Goal: Task Accomplishment & Management: Complete application form

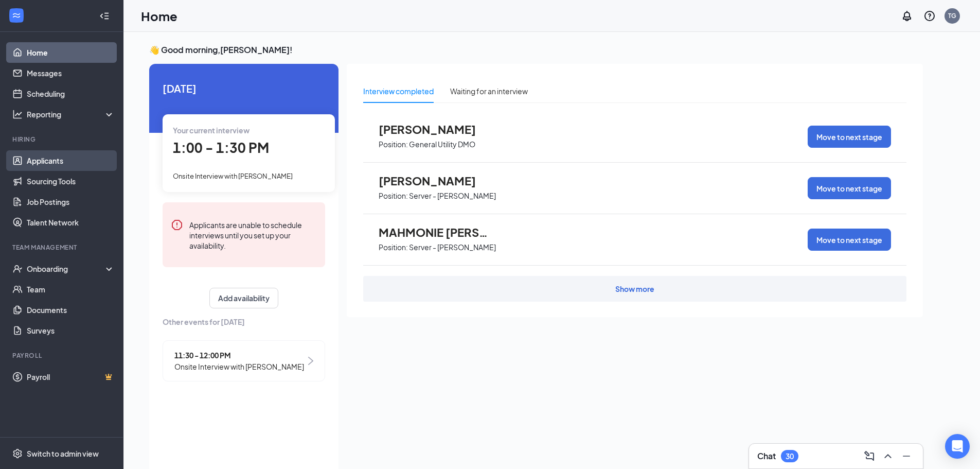
click at [67, 160] on link "Applicants" at bounding box center [71, 160] width 88 height 21
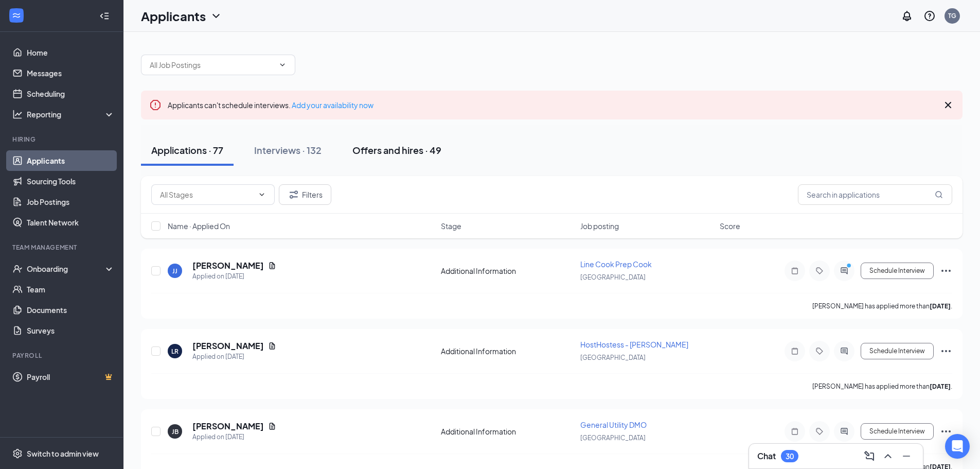
click at [422, 153] on div "Offers and hires · 49" at bounding box center [396, 149] width 89 height 13
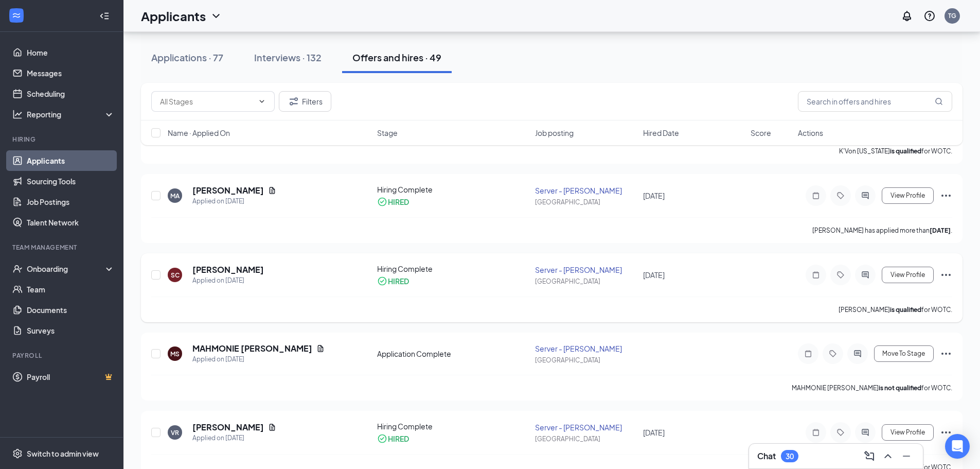
scroll to position [154, 0]
click at [889, 350] on span "Move To Stage" at bounding box center [903, 351] width 43 height 7
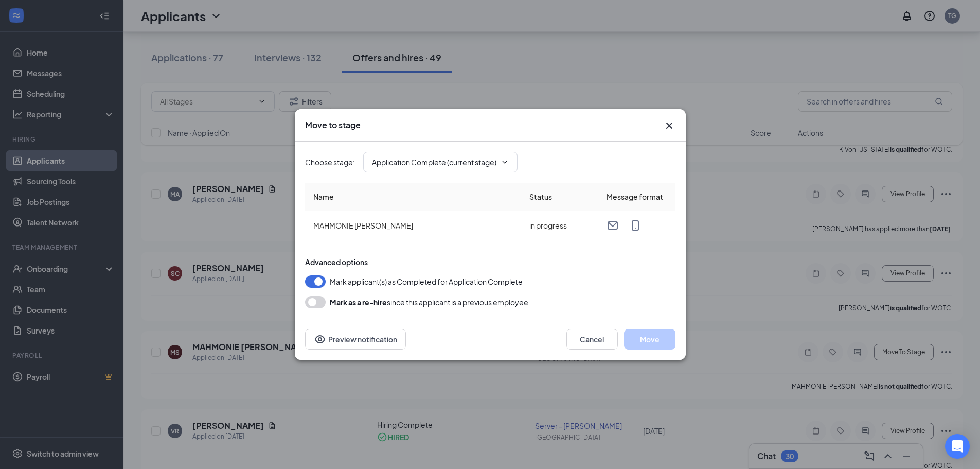
type input "Hiring Complete (final stage)"
click at [657, 336] on button "Move" at bounding box center [649, 339] width 51 height 21
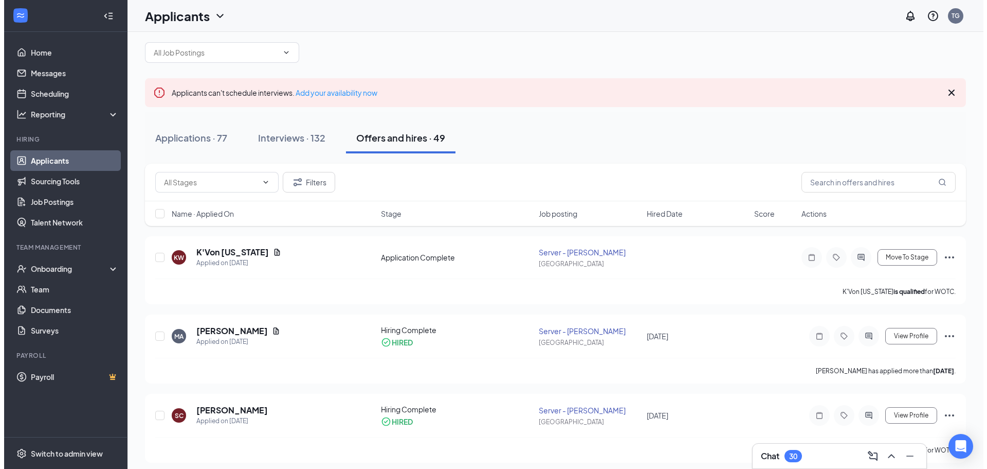
scroll to position [0, 0]
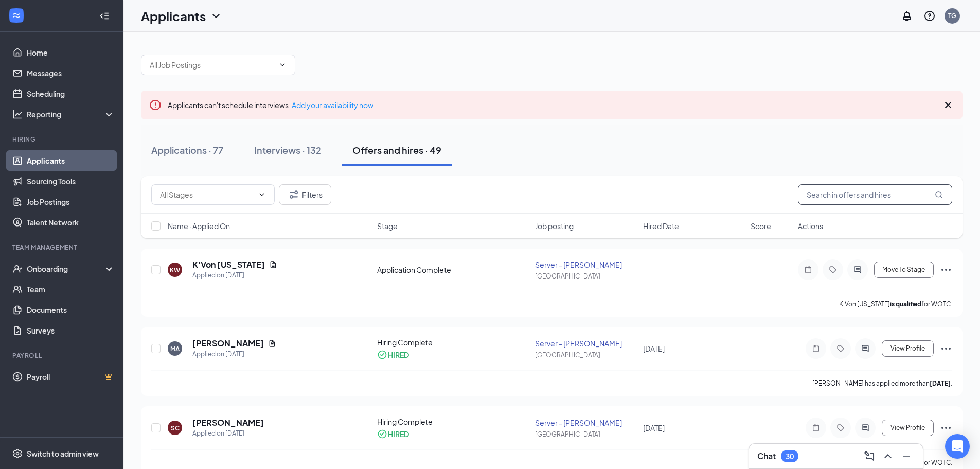
click at [837, 188] on input "text" at bounding box center [875, 194] width 154 height 21
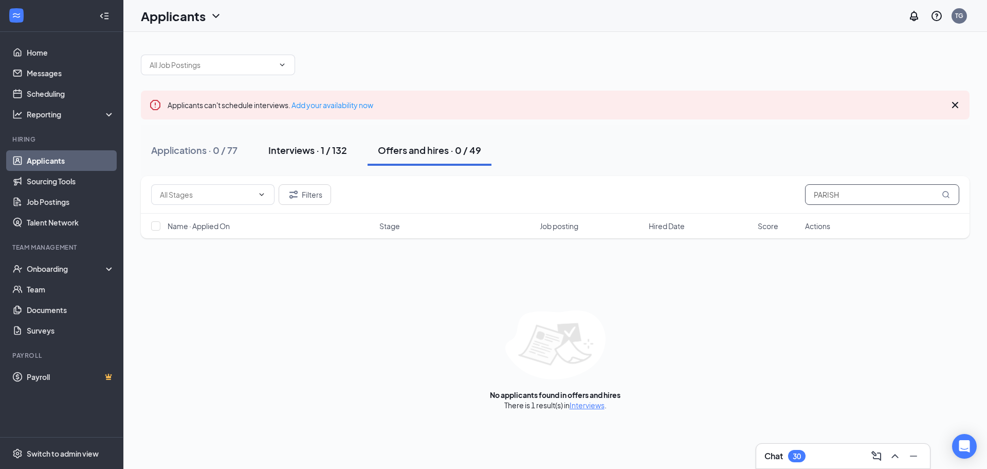
type input "PARISH"
click at [301, 150] on div "Interviews · 1 / 132" at bounding box center [307, 149] width 79 height 13
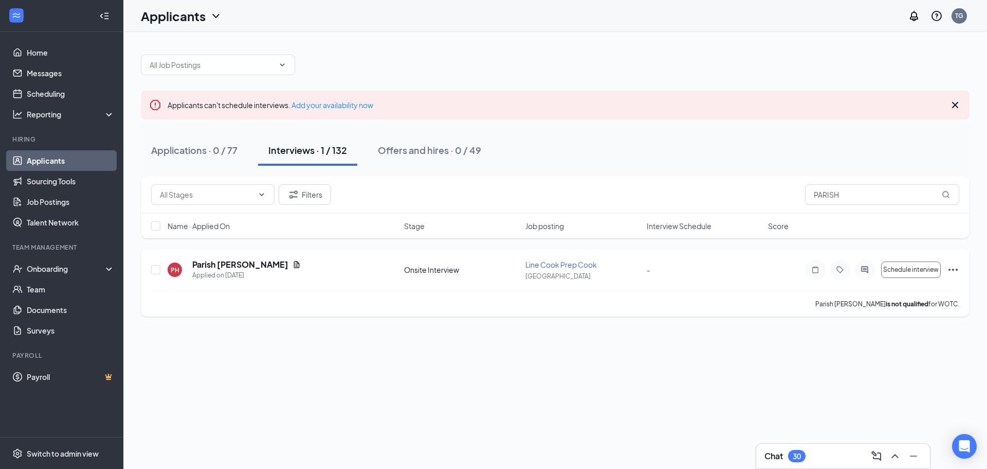
click at [959, 268] on icon "Ellipses" at bounding box center [953, 269] width 12 height 12
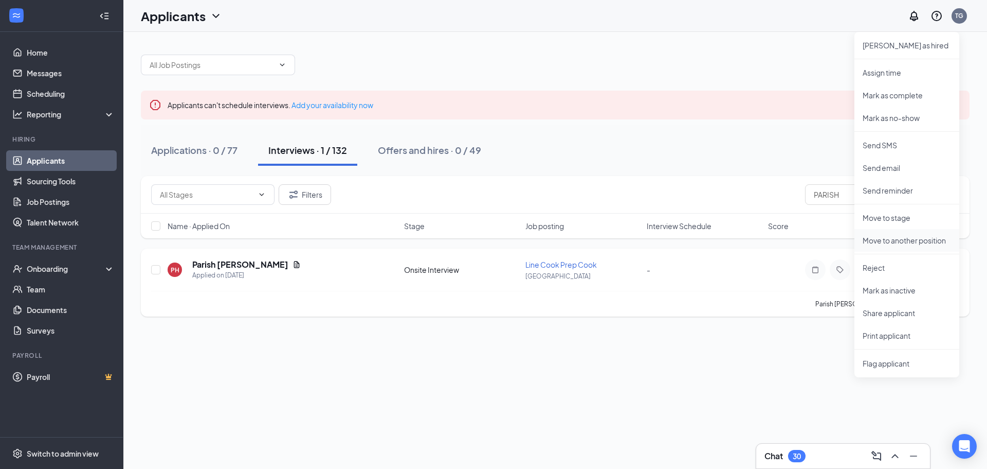
click at [913, 238] on p "Move to another position" at bounding box center [907, 240] width 88 height 10
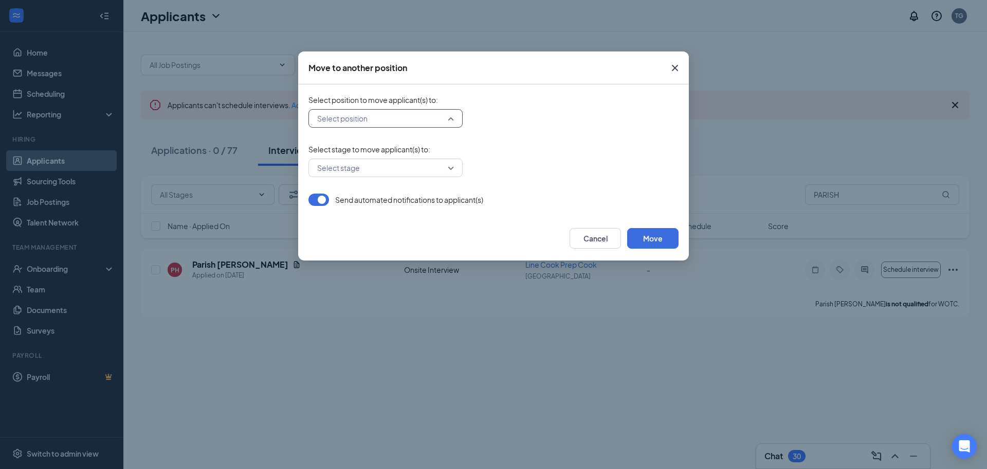
click at [426, 114] on input "search" at bounding box center [382, 118] width 135 height 17
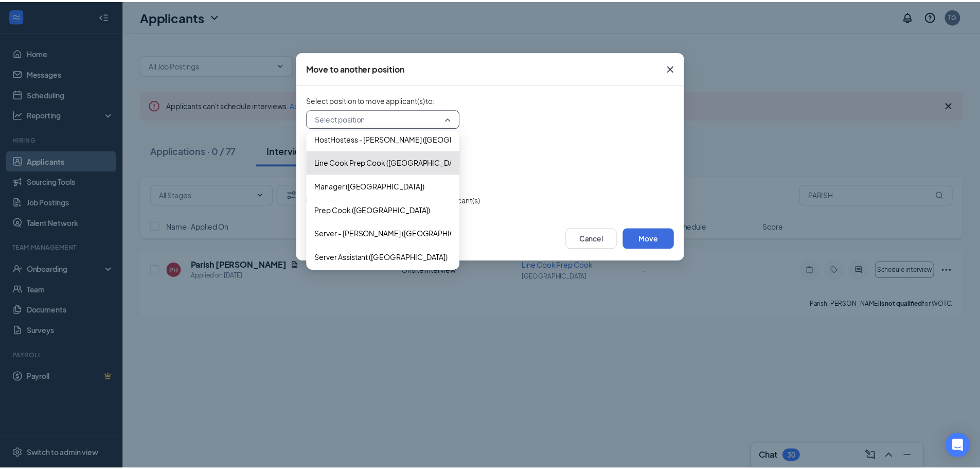
scroll to position [105, 0]
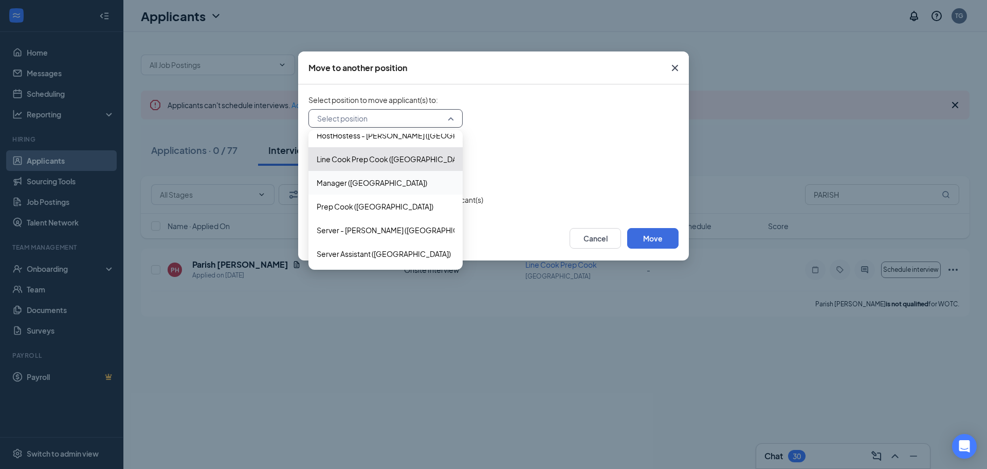
click at [412, 162] on span "Line Cook Prep Cook ([GEOGRAPHIC_DATA])" at bounding box center [393, 158] width 152 height 11
click at [607, 247] on button "Cancel" at bounding box center [595, 238] width 51 height 21
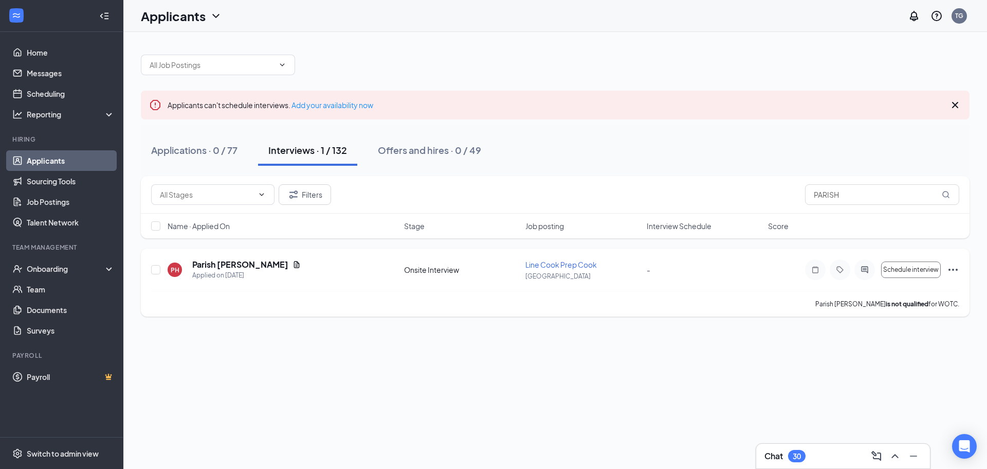
click at [954, 268] on icon "Ellipses" at bounding box center [953, 269] width 12 height 12
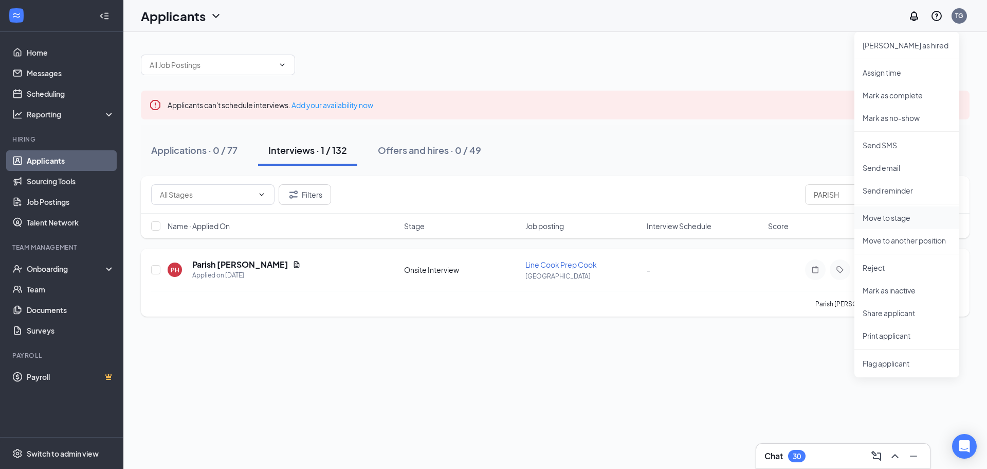
click at [890, 221] on p "Move to stage" at bounding box center [907, 217] width 88 height 10
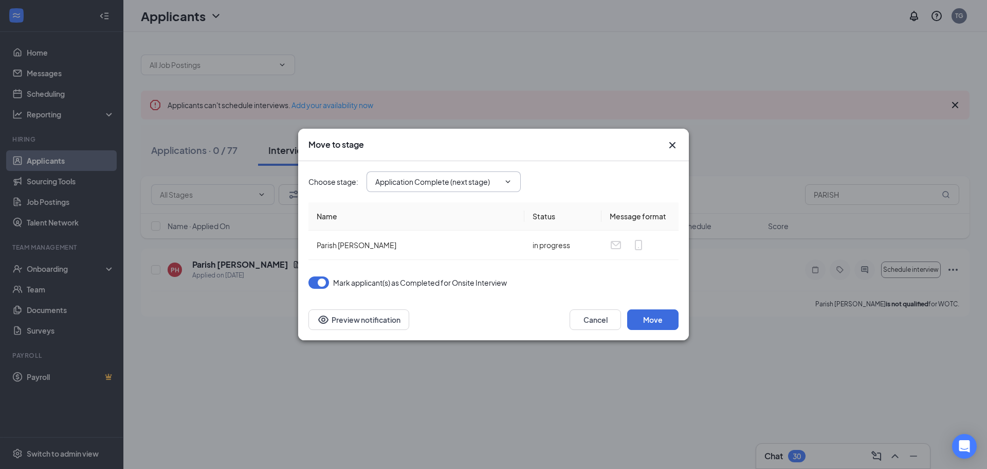
click at [508, 182] on icon "ChevronDown" at bounding box center [508, 181] width 5 height 3
click at [512, 181] on span "Application Complete (next stage)" at bounding box center [444, 181] width 154 height 21
click at [501, 181] on span "Application Complete (next stage)" at bounding box center [444, 181] width 154 height 21
click at [394, 183] on input "Application Complete (next stage)" at bounding box center [437, 181] width 124 height 11
click at [461, 264] on div "Hiring Complete" at bounding box center [453, 267] width 138 height 11
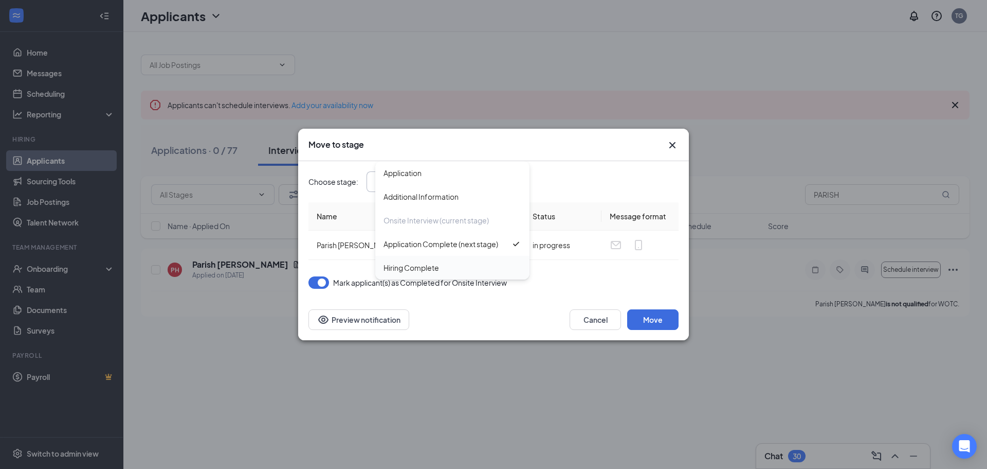
type input "Hiring Complete"
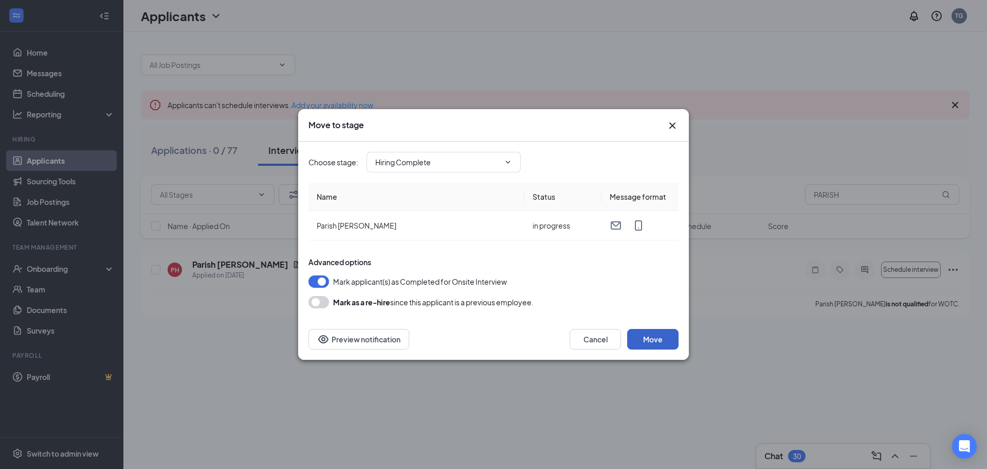
click at [640, 341] on button "Move" at bounding box center [652, 339] width 51 height 21
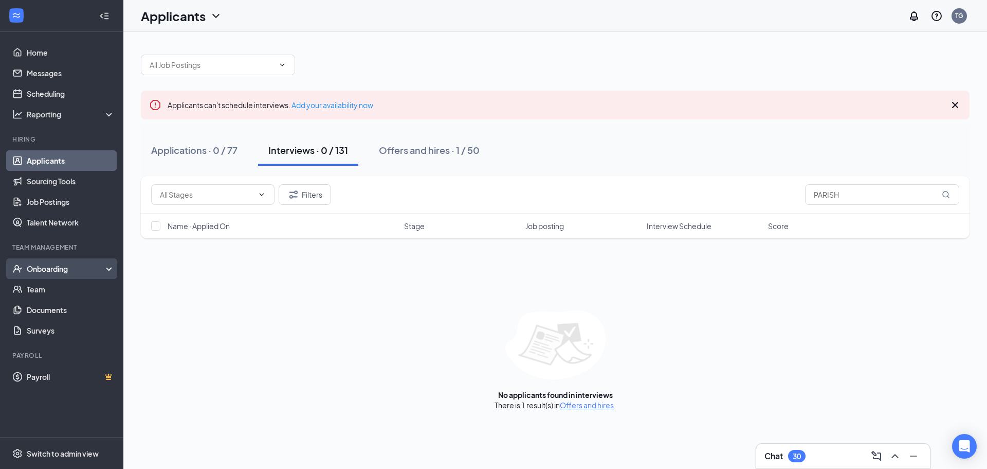
click at [43, 267] on div "Onboarding" at bounding box center [66, 268] width 79 height 10
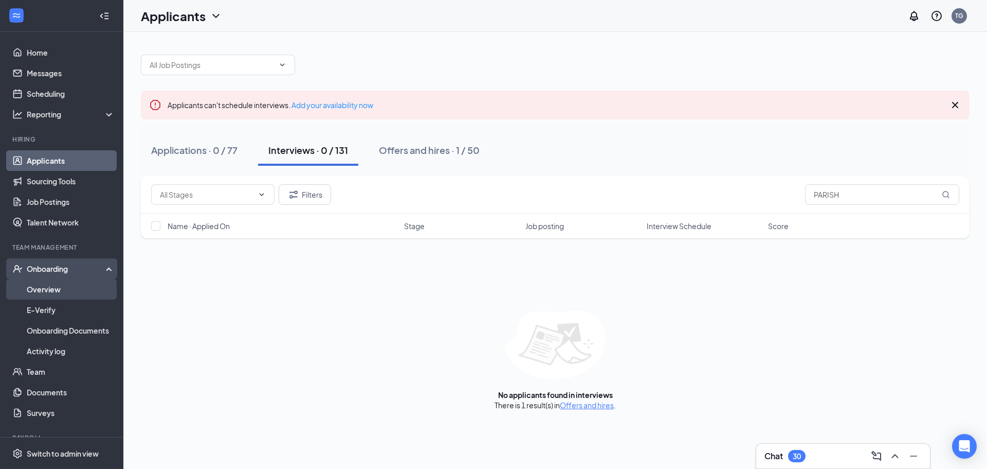
click at [51, 285] on link "Overview" at bounding box center [71, 289] width 88 height 21
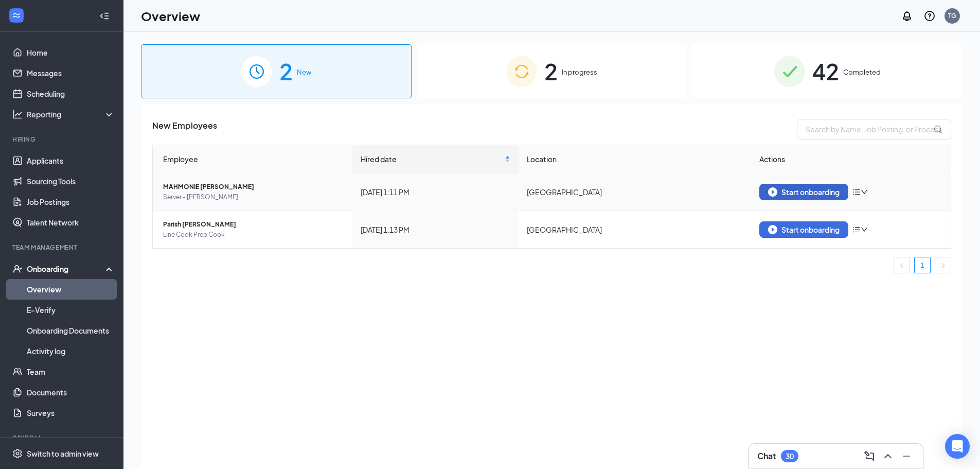
click at [794, 194] on div "Start onboarding" at bounding box center [803, 191] width 71 height 9
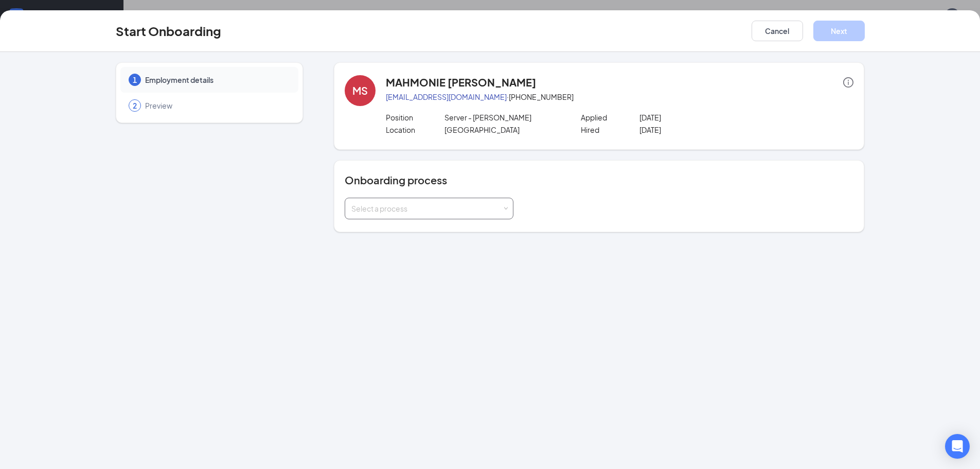
click at [445, 209] on div "Select a process" at bounding box center [426, 208] width 151 height 10
drag, startPoint x: 426, startPoint y: 227, endPoint x: 428, endPoint y: 232, distance: 5.5
click at [426, 228] on span "[PERSON_NAME] Onboarding" at bounding box center [399, 229] width 101 height 9
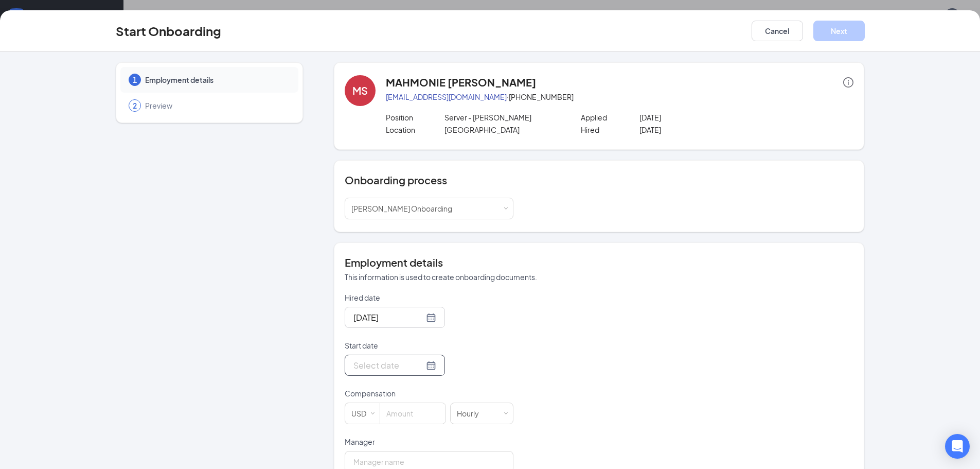
click at [382, 366] on input "Start date" at bounding box center [388, 364] width 70 height 13
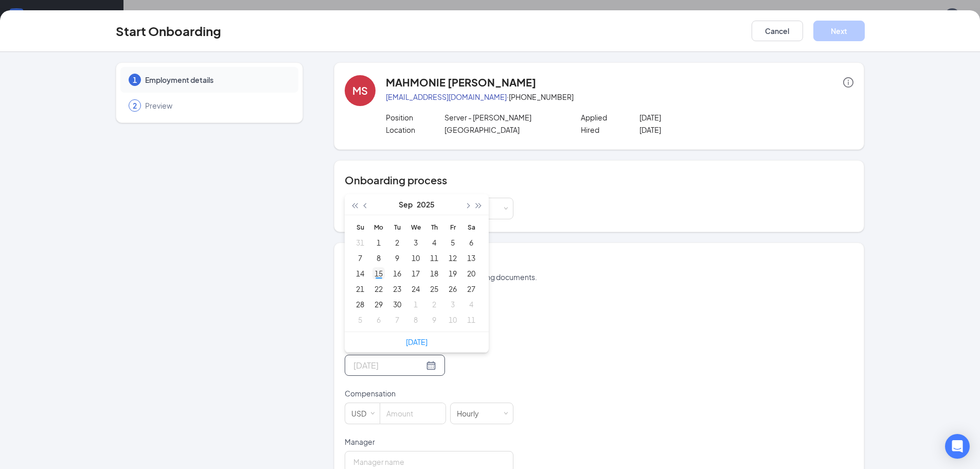
type input "[DATE]"
click at [380, 274] on div "15" at bounding box center [378, 273] width 12 height 12
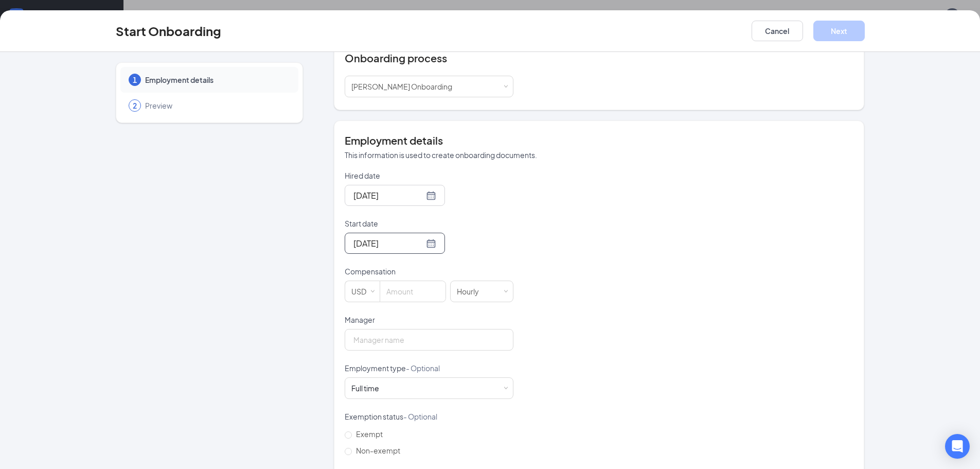
scroll to position [154, 0]
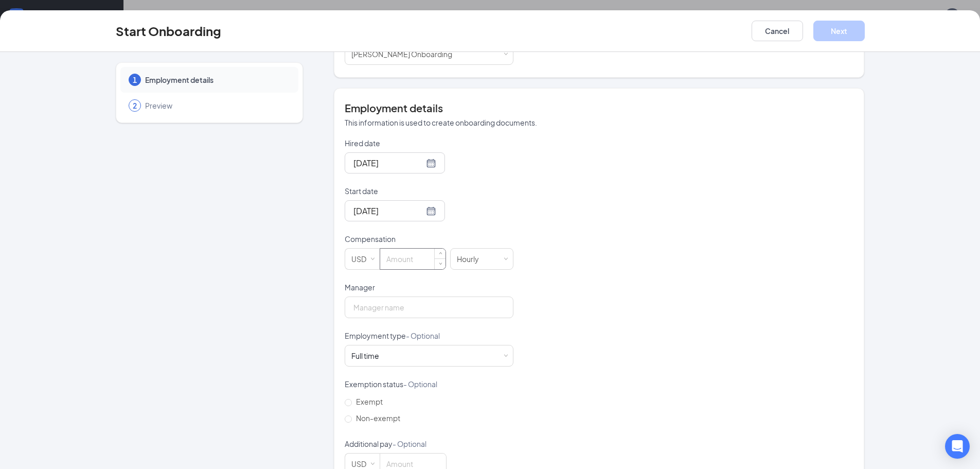
click at [396, 258] on input at bounding box center [412, 258] width 65 height 21
type input "2.33"
click at [396, 301] on input "Manager" at bounding box center [429, 307] width 169 height 22
type input "[PERSON_NAME]"
click at [384, 352] on div "Full time Works 30+ hours per week and is reasonably expected to work" at bounding box center [428, 355] width 155 height 21
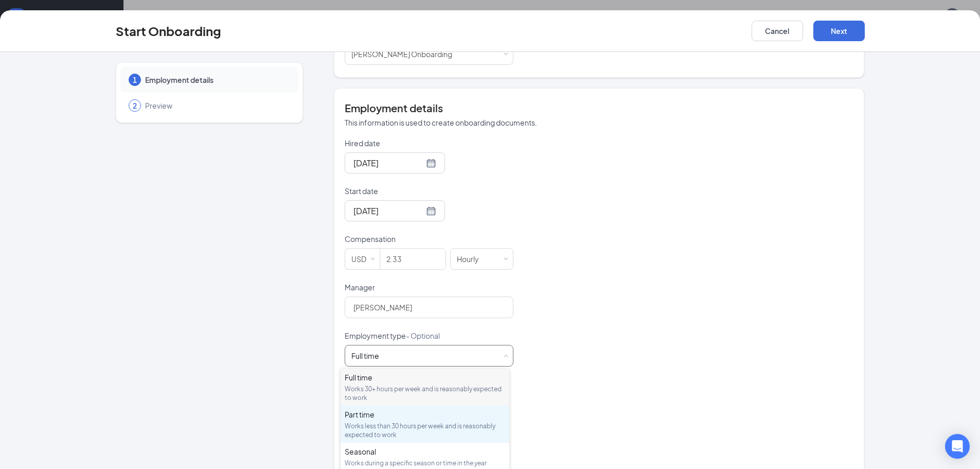
drag, startPoint x: 373, startPoint y: 423, endPoint x: 375, endPoint y: 430, distance: 7.0
click at [373, 425] on div "Works less than 30 hours per week and is reasonably expected to work" at bounding box center [425, 429] width 160 height 17
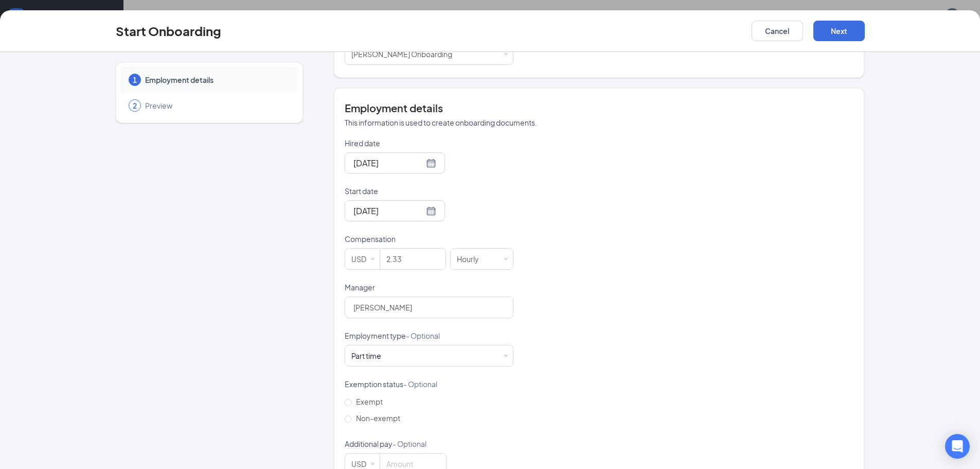
drag, startPoint x: 340, startPoint y: 416, endPoint x: 422, endPoint y: 426, distance: 82.4
click at [345, 418] on input "Non-exempt" at bounding box center [348, 418] width 7 height 7
radio input "true"
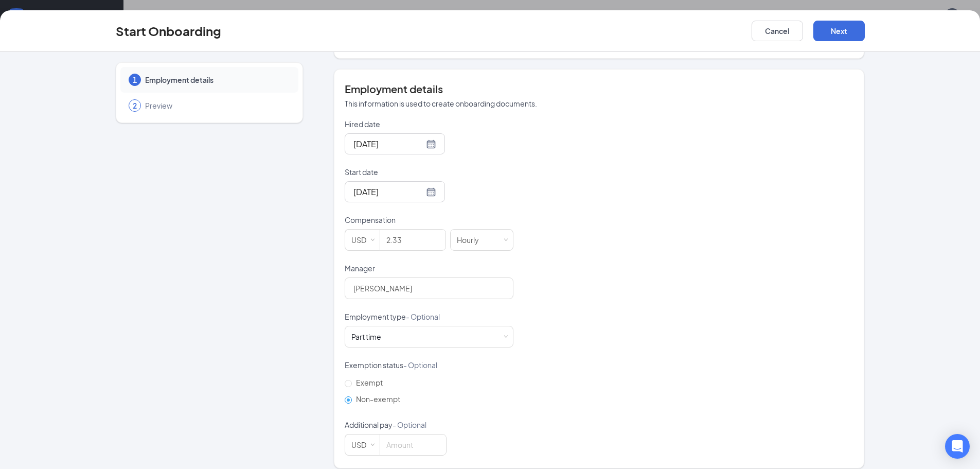
scroll to position [183, 0]
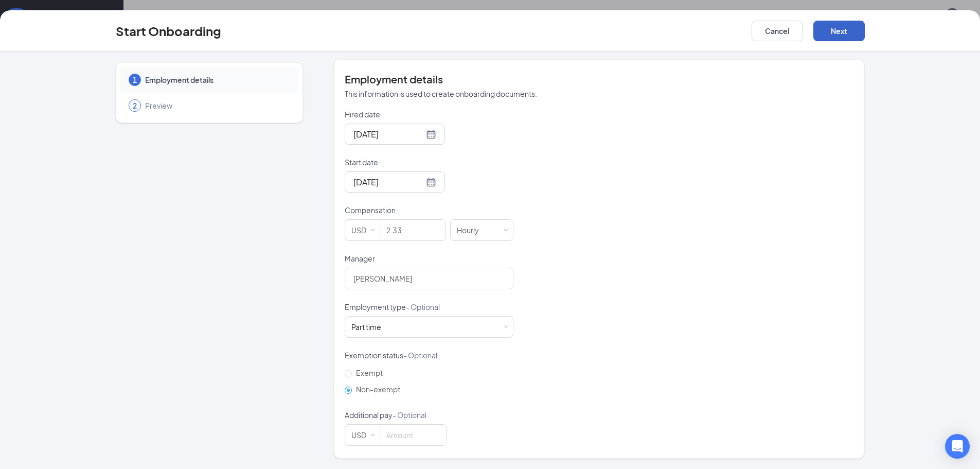
click at [843, 38] on button "Next" at bounding box center [838, 31] width 51 height 21
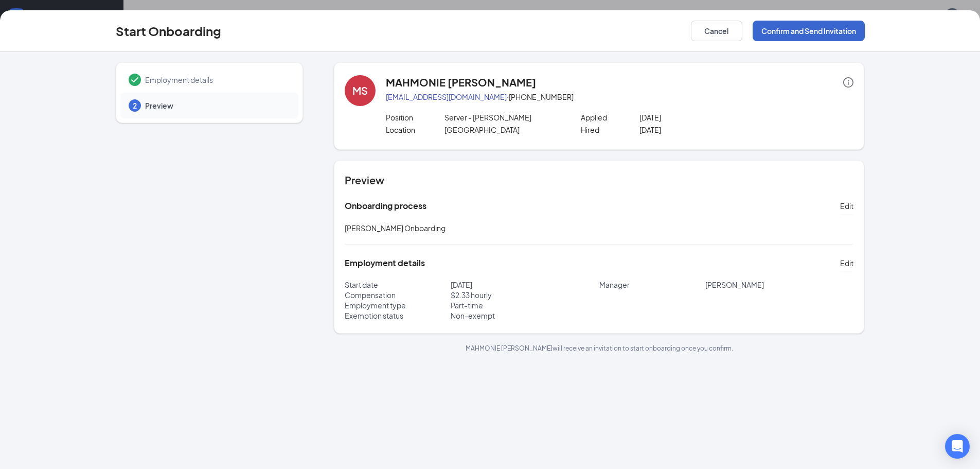
scroll to position [0, 0]
click at [814, 29] on button "Confirm and Send Invitation" at bounding box center [808, 31] width 112 height 21
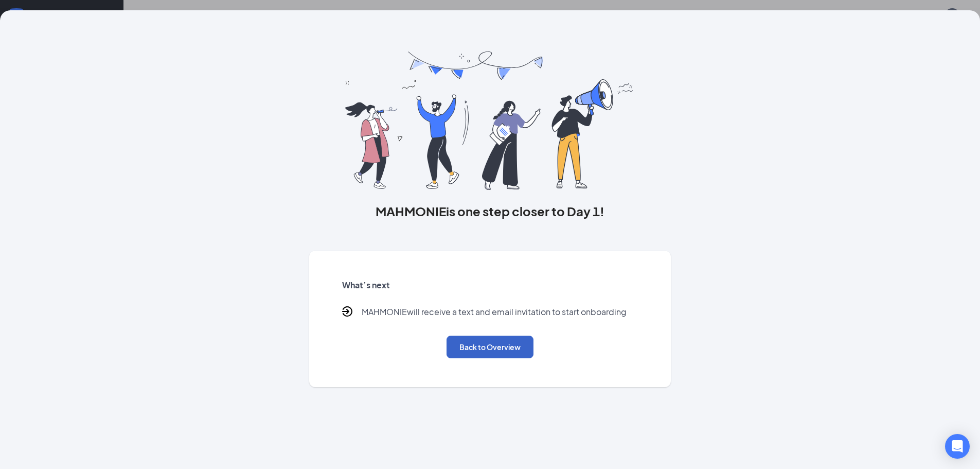
click at [466, 343] on button "Back to Overview" at bounding box center [489, 346] width 87 height 23
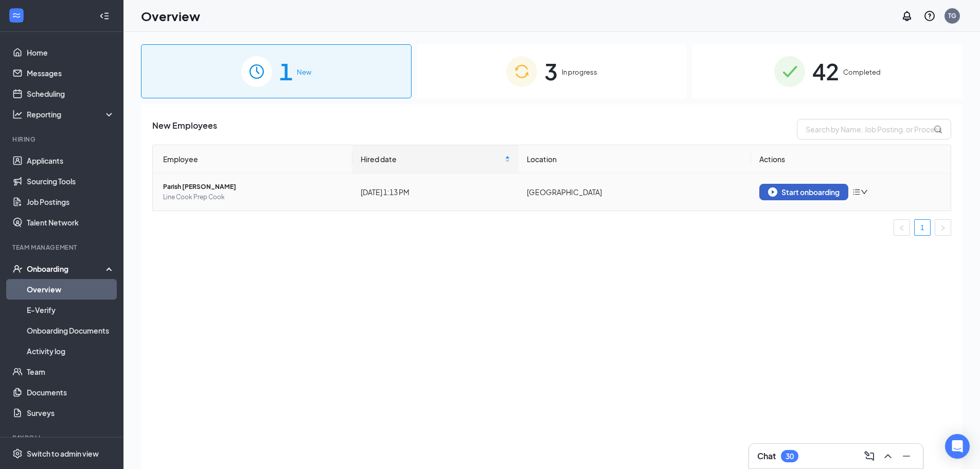
click at [792, 194] on div "Start onboarding" at bounding box center [803, 191] width 71 height 9
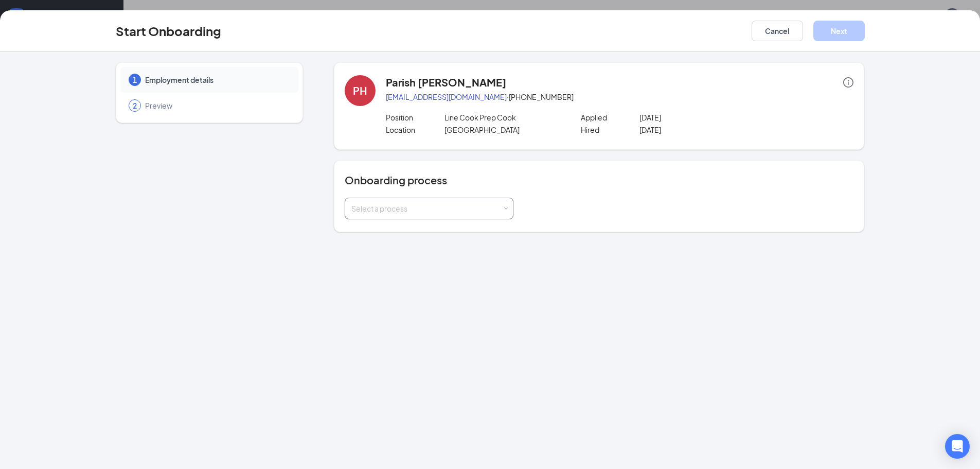
click at [388, 207] on div "Select a process" at bounding box center [426, 208] width 151 height 10
click at [405, 234] on span "[PERSON_NAME] Onboarding" at bounding box center [399, 229] width 101 height 9
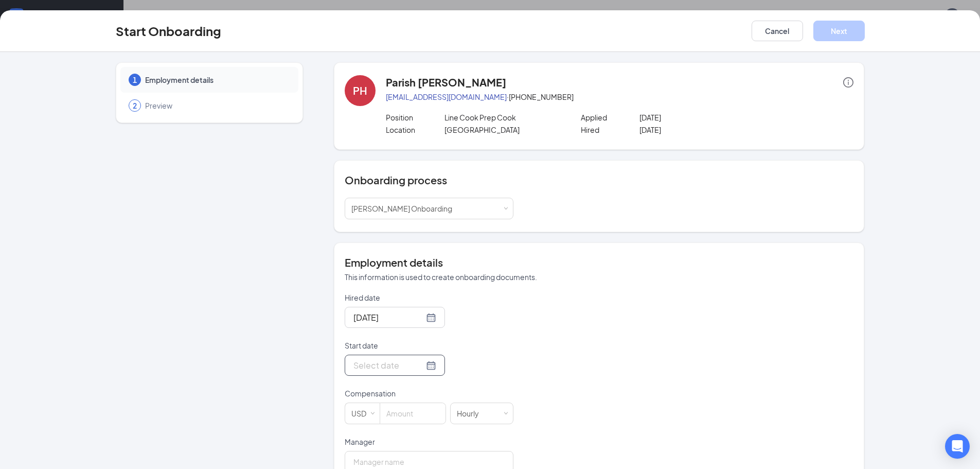
click at [385, 370] on input "Start date" at bounding box center [388, 364] width 70 height 13
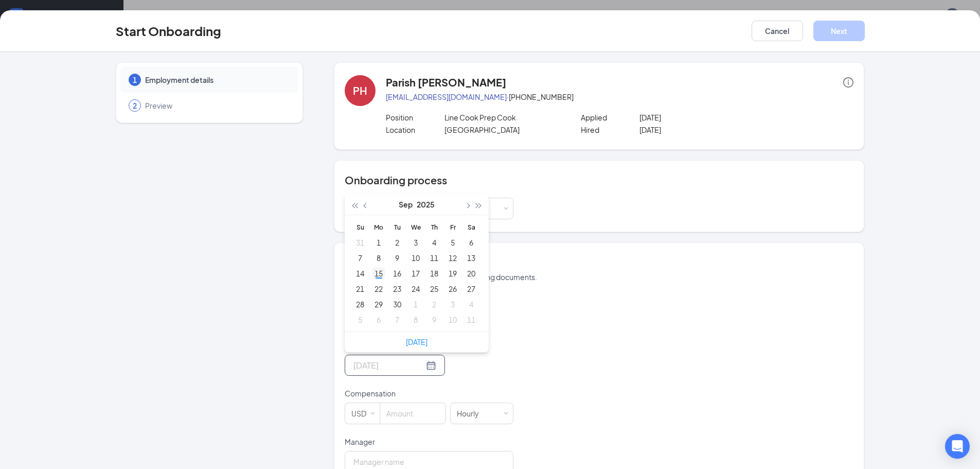
type input "[DATE]"
drag, startPoint x: 368, startPoint y: 273, endPoint x: 387, endPoint y: 288, distance: 23.8
click at [372, 276] on div "15" at bounding box center [378, 273] width 12 height 12
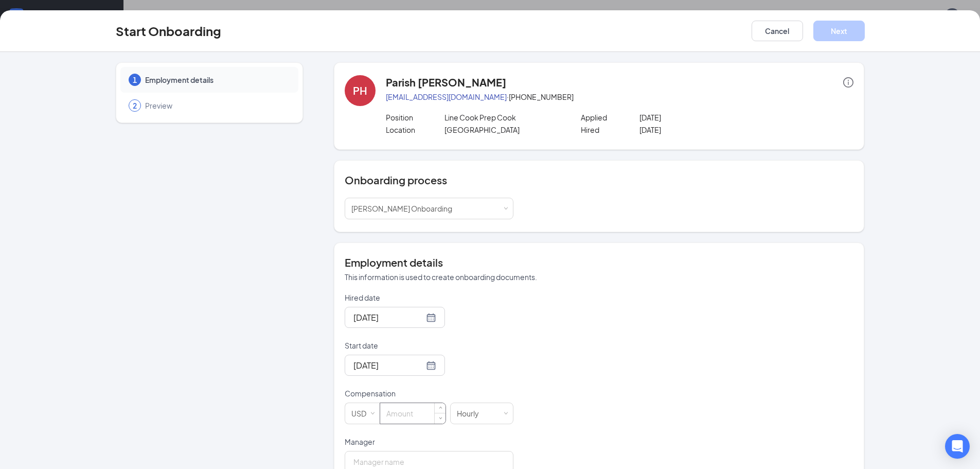
click at [407, 407] on input at bounding box center [412, 413] width 65 height 21
type input "14"
click at [698, 374] on div "Hired date [DATE] Start date [DATE] [DATE] Su Mo Tu We Th Fr Sa 31 1 2 3 4 5 6 …" at bounding box center [599, 460] width 509 height 336
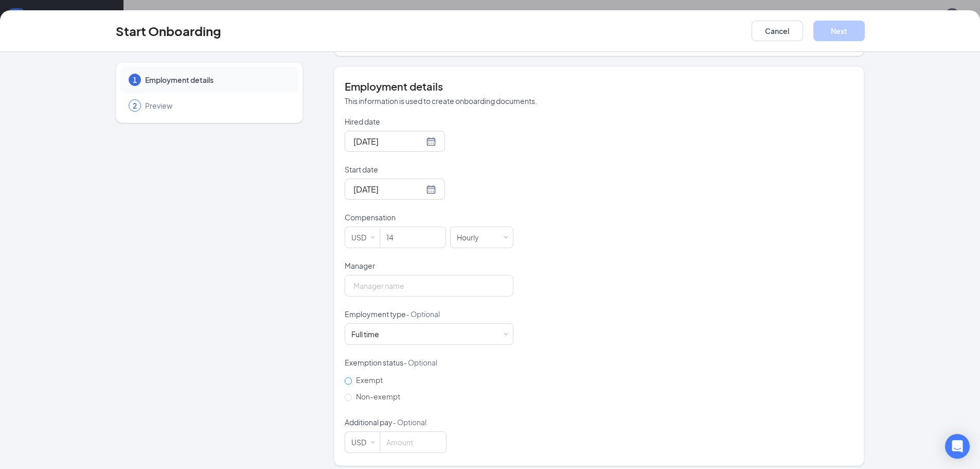
scroll to position [183, 0]
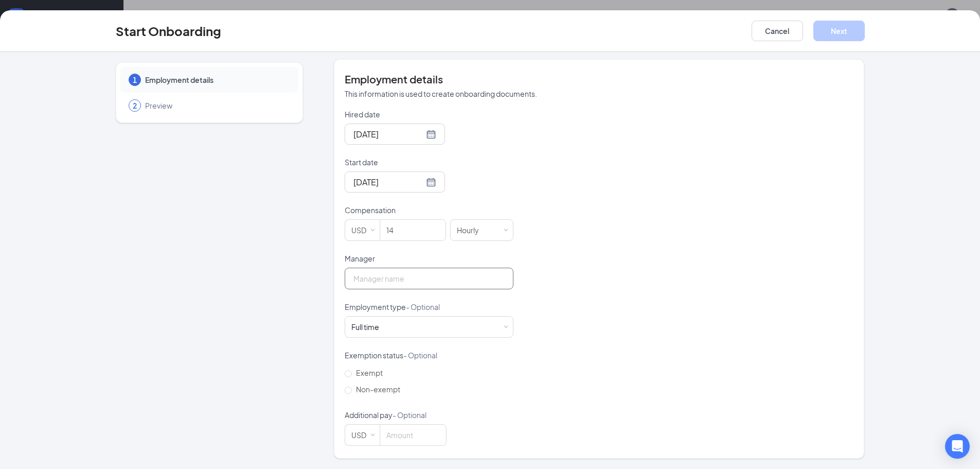
click at [376, 273] on input "Manager" at bounding box center [429, 278] width 169 height 22
type input "[PERSON_NAME]"
drag, startPoint x: 641, startPoint y: 299, endPoint x: 447, endPoint y: 343, distance: 198.4
click at [638, 299] on div "Hired date [DATE] Start date [DATE] [DATE] Su Mo Tu We Th Fr Sa 31 1 2 3 4 5 6 …" at bounding box center [599, 277] width 509 height 336
click at [429, 332] on div "Full time Works 30+ hours per week and is reasonably expected to work" at bounding box center [428, 326] width 155 height 21
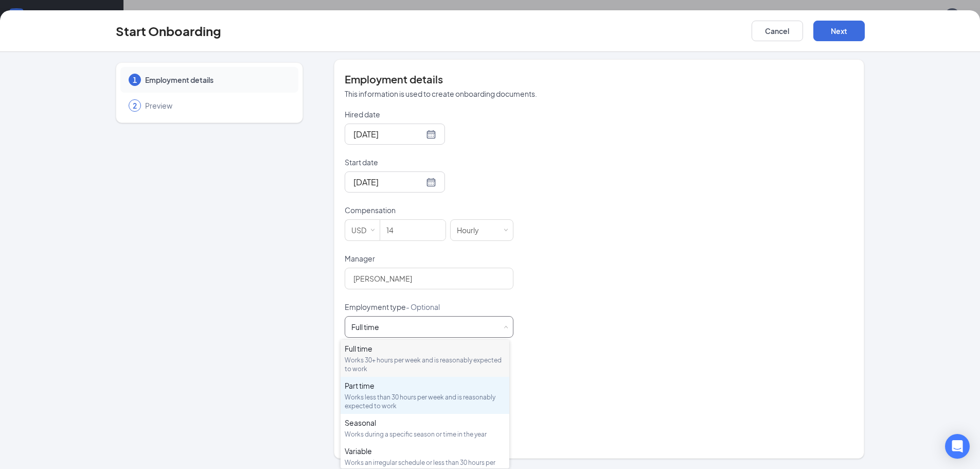
click at [373, 407] on div "Works less than 30 hours per week and is reasonably expected to work" at bounding box center [425, 400] width 160 height 17
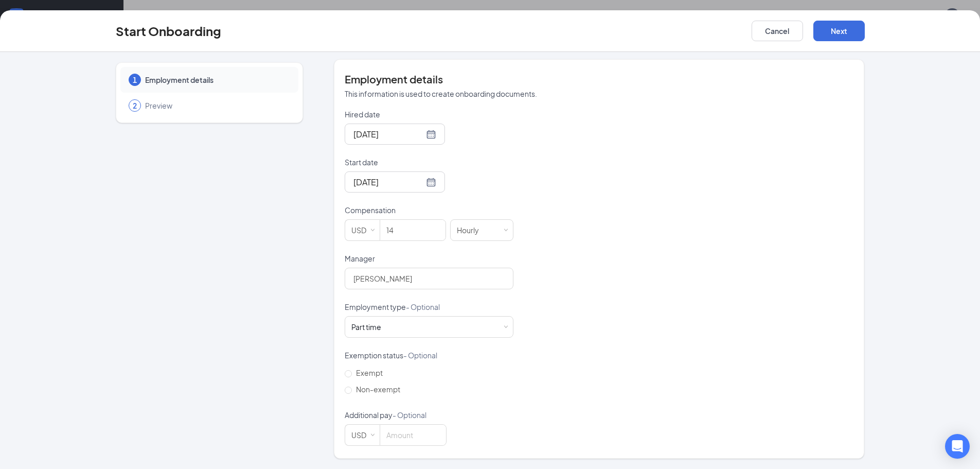
click at [631, 344] on div "Hired date [DATE] Start date [DATE] [DATE] Su Mo Tu We Th Fr Sa 31 1 2 3 4 5 6 …" at bounding box center [599, 277] width 509 height 336
click at [336, 389] on div "Employment details This information is used to create onboarding documents. Hir…" at bounding box center [599, 258] width 530 height 399
drag, startPoint x: 352, startPoint y: 388, endPoint x: 359, endPoint y: 388, distance: 7.2
click at [352, 388] on span "Non-exempt" at bounding box center [378, 388] width 52 height 9
click at [352, 388] on input "Non-exempt" at bounding box center [348, 389] width 7 height 7
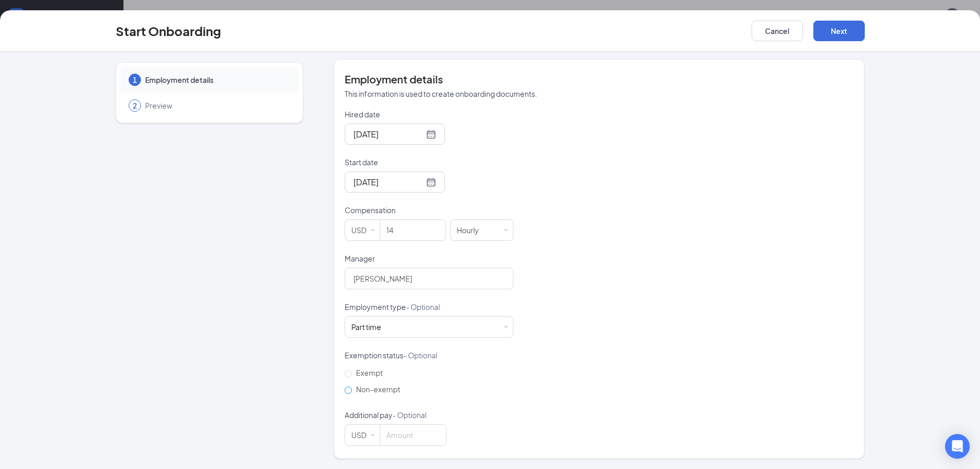
radio input "true"
click at [636, 323] on div "Hired date [DATE] Start date [DATE] [DATE] Su Mo Tu We Th Fr Sa 31 1 2 3 4 5 6 …" at bounding box center [599, 277] width 509 height 336
click at [846, 29] on button "Next" at bounding box center [838, 31] width 51 height 21
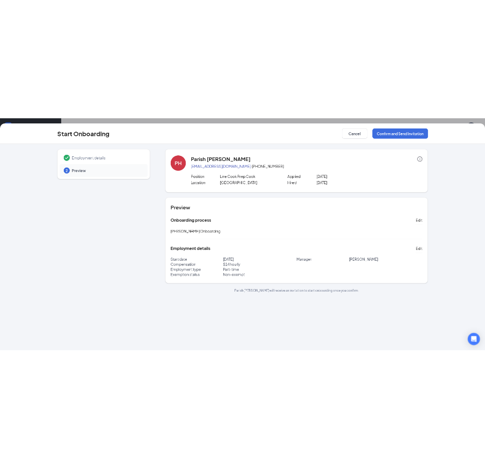
scroll to position [0, 0]
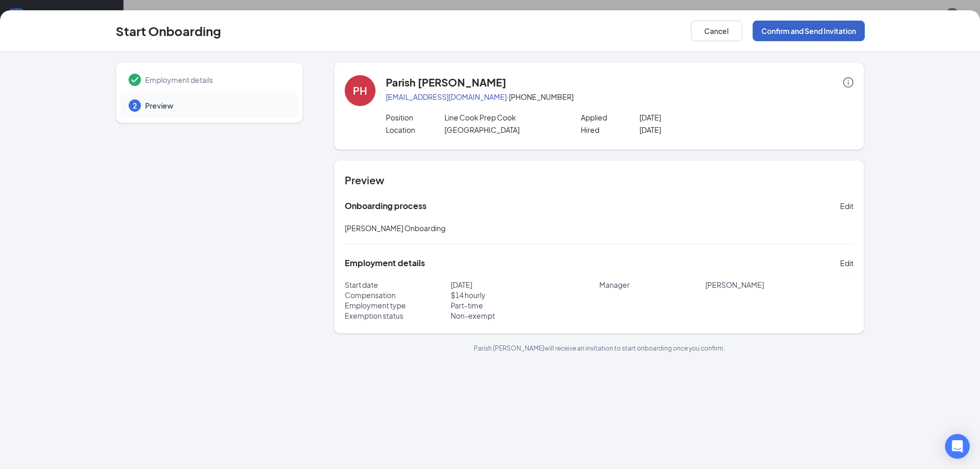
click at [794, 28] on button "Confirm and Send Invitation" at bounding box center [808, 31] width 112 height 21
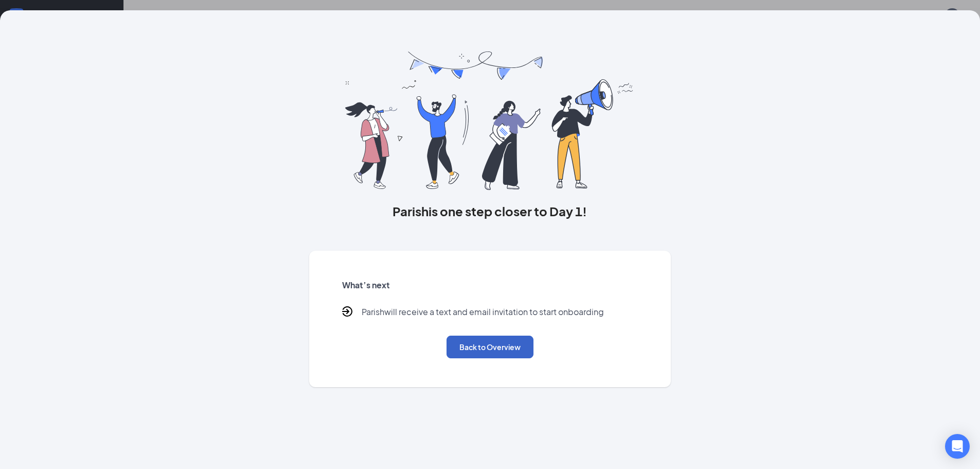
click at [474, 352] on button "Back to Overview" at bounding box center [489, 346] width 87 height 23
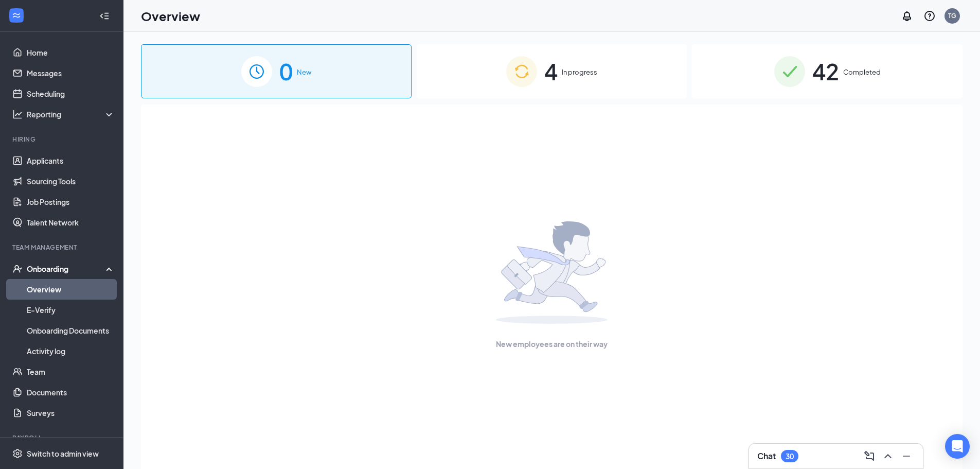
drag, startPoint x: 460, startPoint y: 63, endPoint x: 478, endPoint y: 117, distance: 56.9
click at [461, 63] on div "4 In progress" at bounding box center [552, 71] width 271 height 54
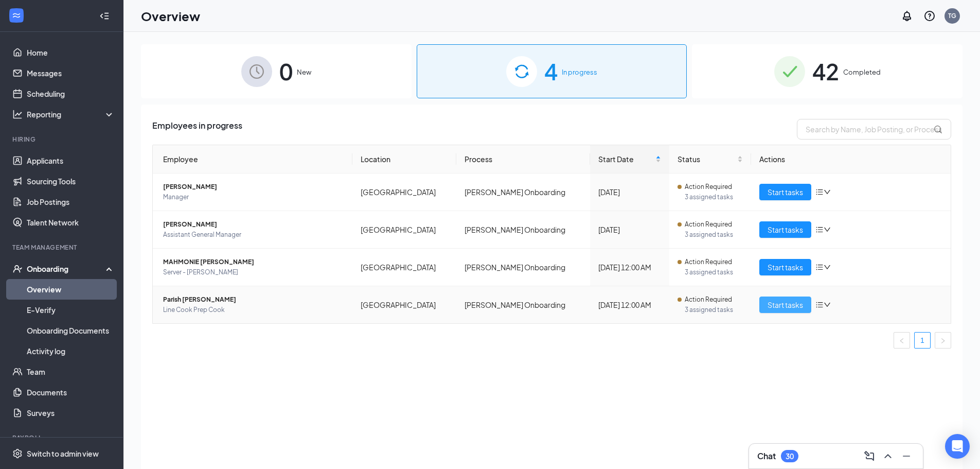
click at [780, 303] on span "Start tasks" at bounding box center [784, 304] width 35 height 11
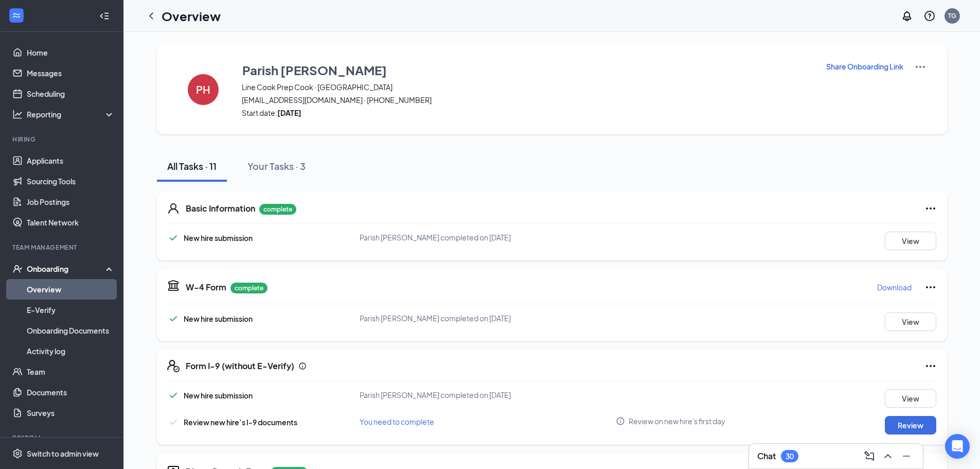
click at [65, 285] on link "Overview" at bounding box center [71, 289] width 88 height 21
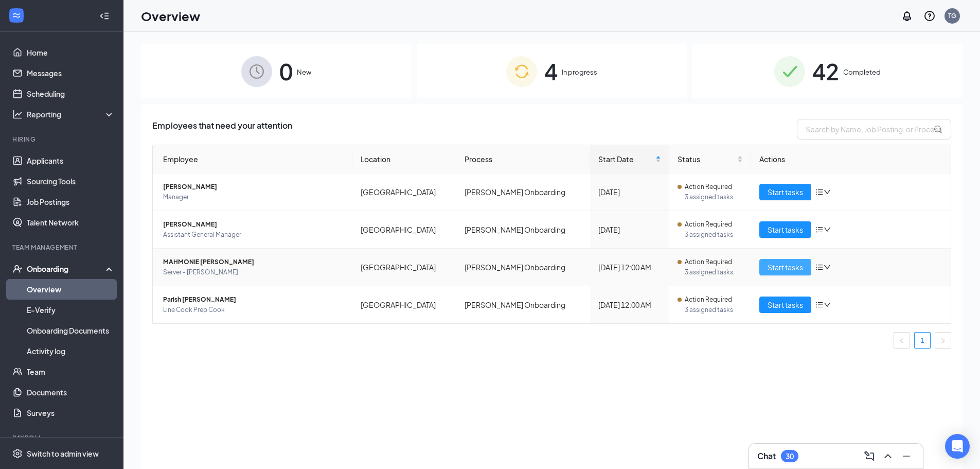
drag, startPoint x: 792, startPoint y: 265, endPoint x: 617, endPoint y: 315, distance: 182.5
click at [794, 264] on span "Start tasks" at bounding box center [784, 266] width 35 height 11
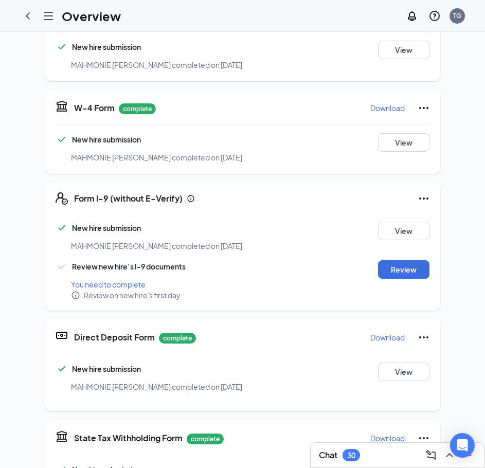
scroll to position [206, 0]
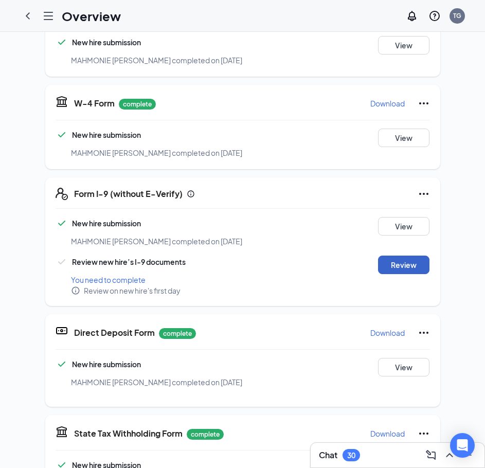
click at [394, 256] on button "Review" at bounding box center [403, 265] width 51 height 19
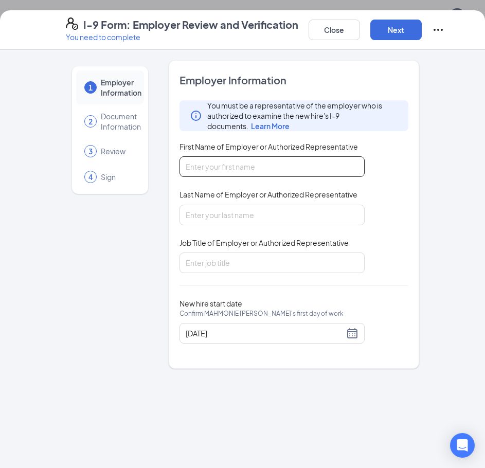
click at [249, 170] on input "First Name of Employer or Authorized Representative" at bounding box center [271, 166] width 185 height 21
type input "[PERSON_NAME]"
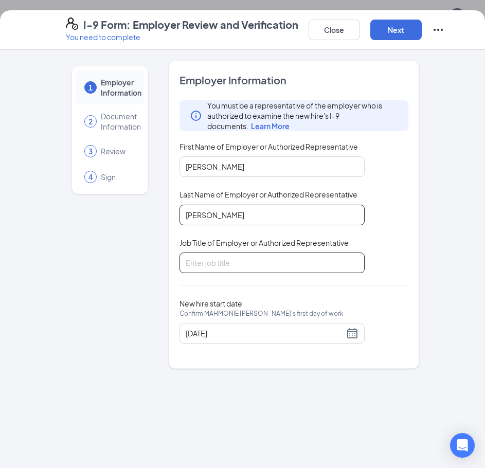
type input "[PERSON_NAME]"
click at [223, 261] on input "Job Title of Employer or Authorized Representative" at bounding box center [271, 263] width 185 height 21
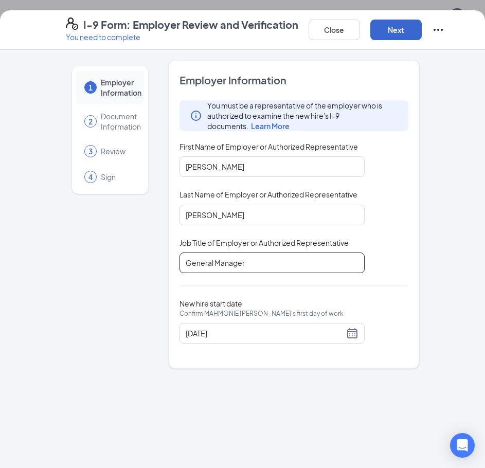
type input "General Manager"
click at [390, 33] on button "Next" at bounding box center [395, 30] width 51 height 21
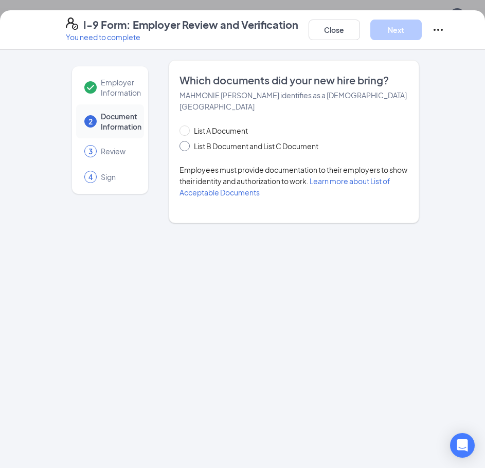
click at [184, 141] on span at bounding box center [184, 146] width 10 height 10
click at [184, 141] on input "List B Document and List C Document" at bounding box center [182, 144] width 7 height 7
radio input "true"
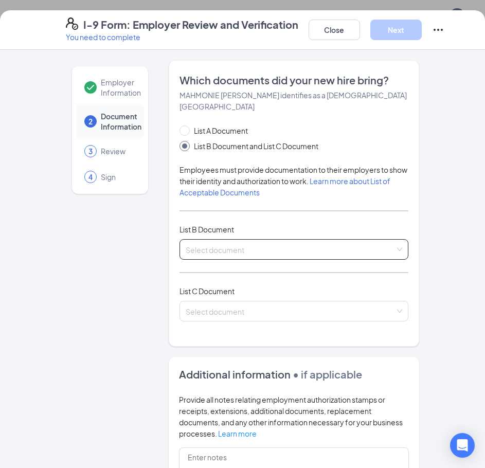
click at [229, 240] on input "search" at bounding box center [290, 247] width 209 height 15
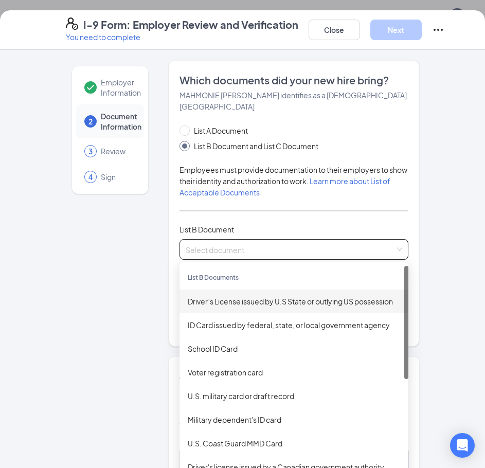
click at [222, 296] on div "Driver’s License issued by U.S State or outlying US possession" at bounding box center [293, 302] width 229 height 24
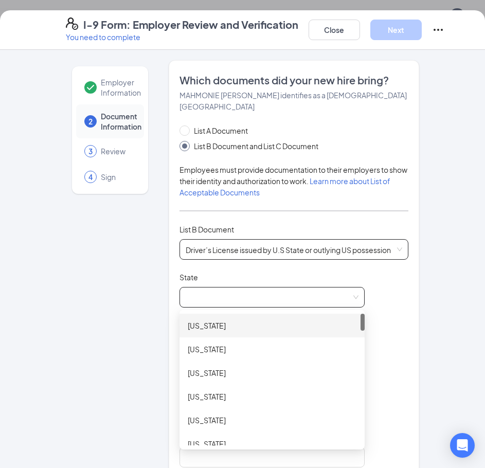
click at [229, 289] on span at bounding box center [272, 297] width 173 height 20
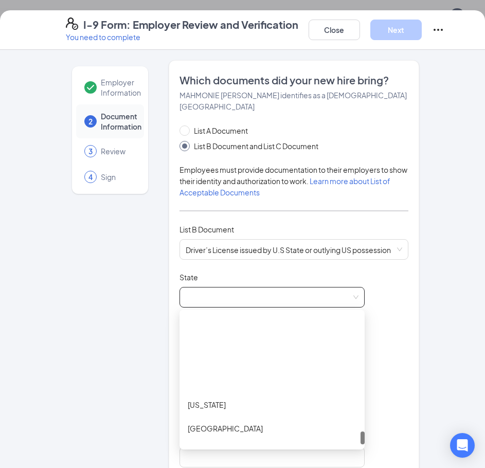
scroll to position [1193, 0]
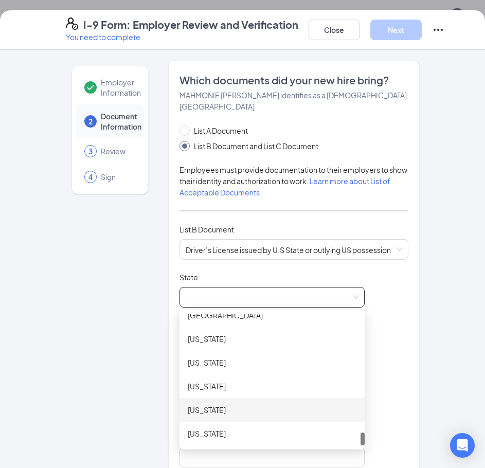
click at [220, 404] on div "[US_STATE]" at bounding box center [272, 409] width 169 height 11
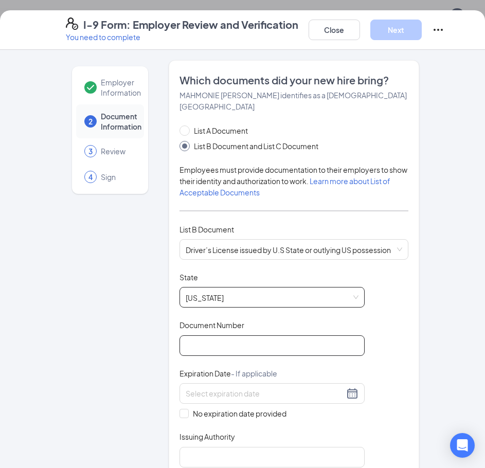
click at [202, 336] on input "Document Number" at bounding box center [271, 345] width 185 height 21
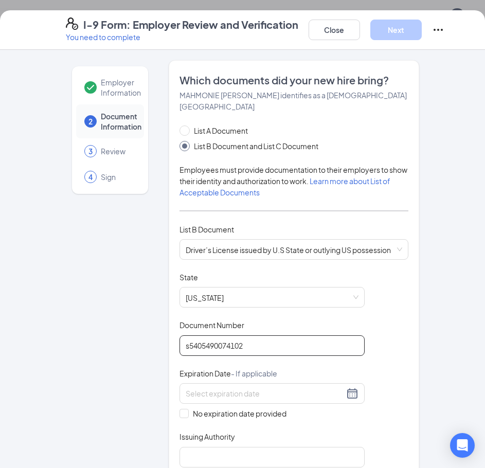
click at [187, 337] on input "s5405490074102" at bounding box center [271, 345] width 185 height 21
type input "S5405490074102"
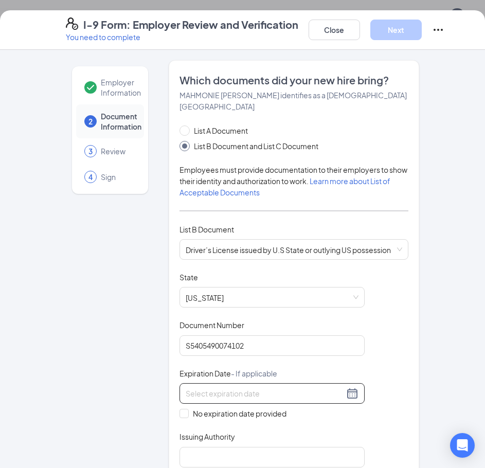
click at [190, 388] on input at bounding box center [265, 393] width 158 height 11
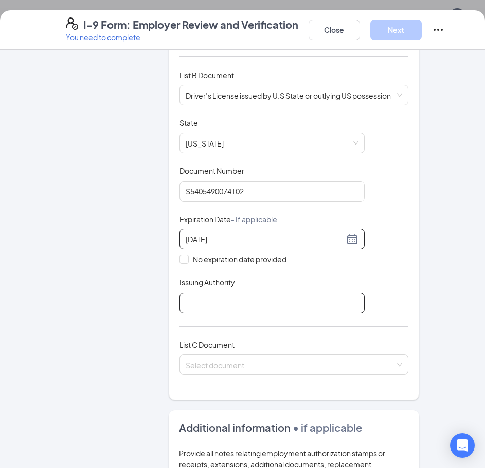
type input "[DATE]"
click at [215, 293] on input "Issuing Authority" at bounding box center [271, 303] width 185 height 21
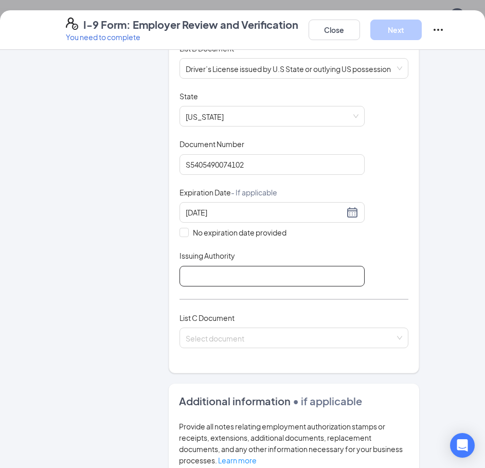
scroll to position [206, 0]
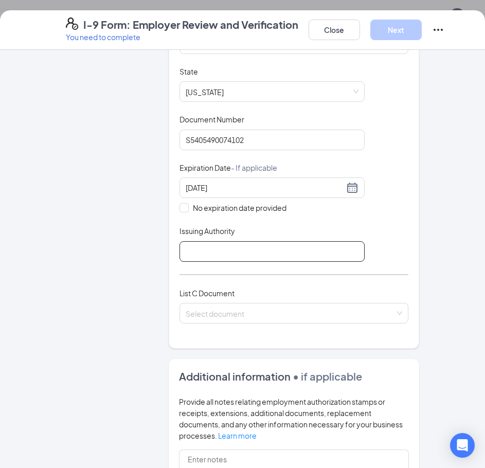
type input "[US_STATE]"
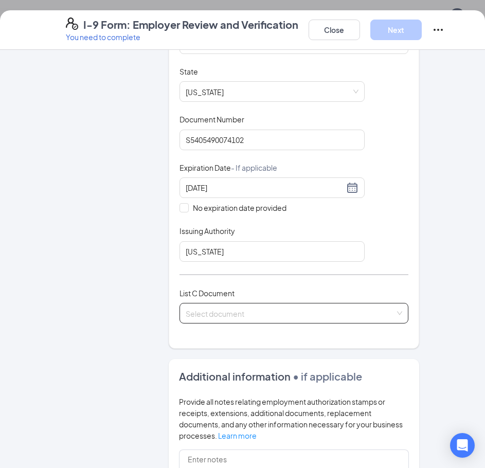
click at [200, 303] on input "search" at bounding box center [290, 310] width 209 height 15
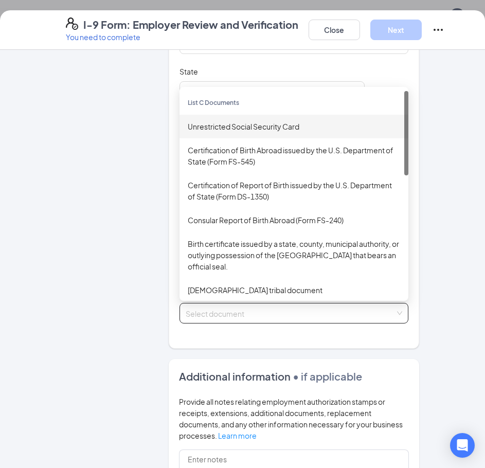
click at [240, 121] on div "Unrestricted Social Security Card" at bounding box center [294, 126] width 212 height 11
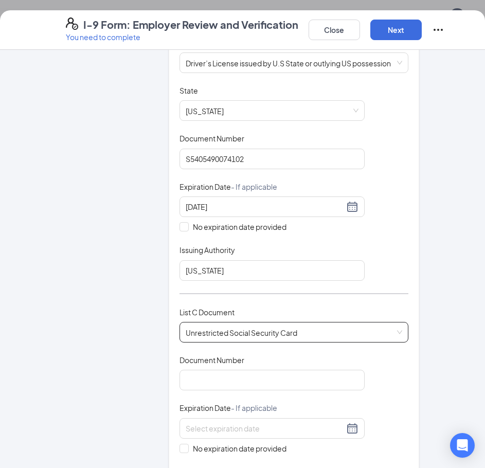
scroll to position [154, 0]
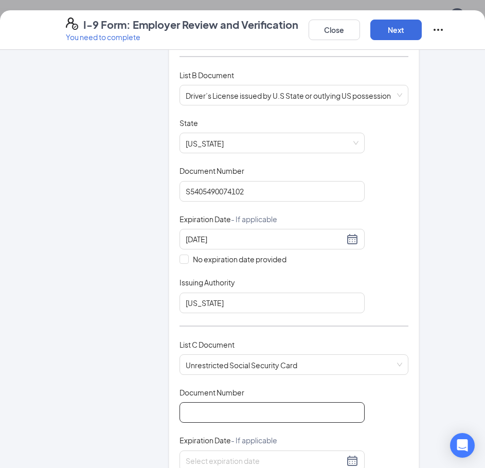
click at [199, 409] on input "Document Number" at bounding box center [271, 412] width 185 height 21
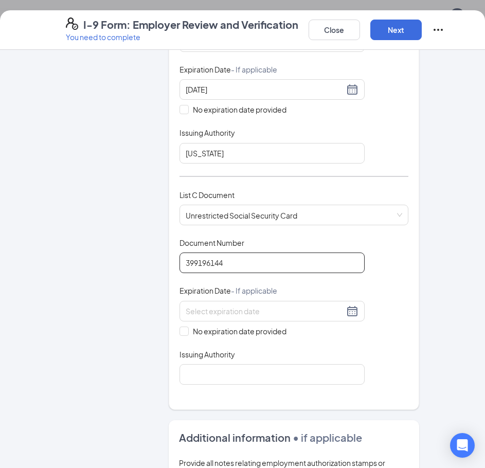
scroll to position [360, 0]
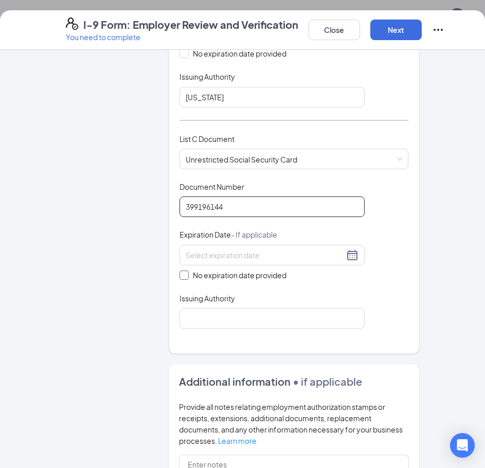
type input "399196144"
click at [179, 271] on input "No expiration date provided" at bounding box center [182, 274] width 7 height 7
checkbox input "true"
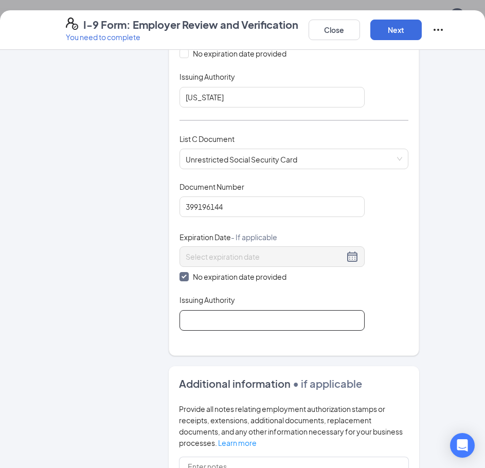
click at [219, 317] on input "Issuing Authority" at bounding box center [271, 320] width 185 height 21
type input "Social Security"
click at [208, 336] on div "Which documents did your new hire bring? [PERSON_NAME] identifies as a [DEMOGRA…" at bounding box center [294, 28] width 250 height 656
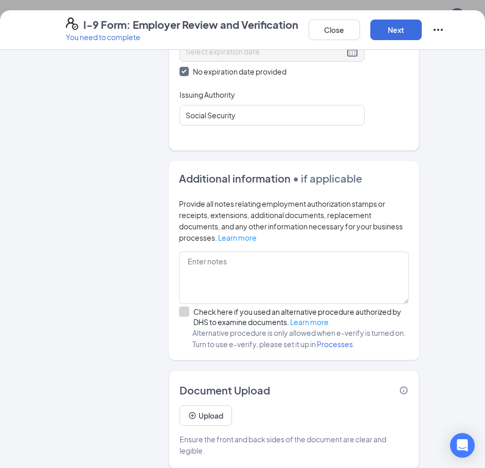
scroll to position [206, 0]
click at [215, 406] on button "Upload" at bounding box center [205, 415] width 52 height 21
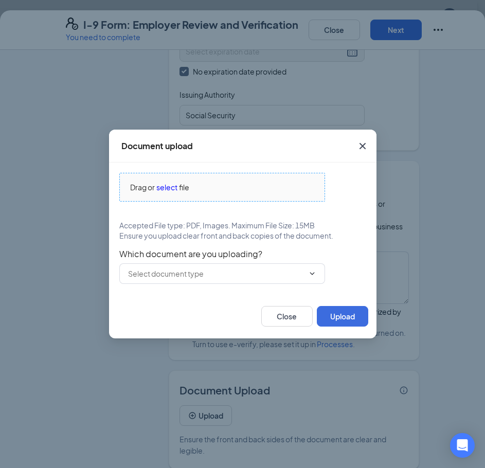
click at [165, 188] on span "Drag or select file" at bounding box center [222, 187] width 205 height 28
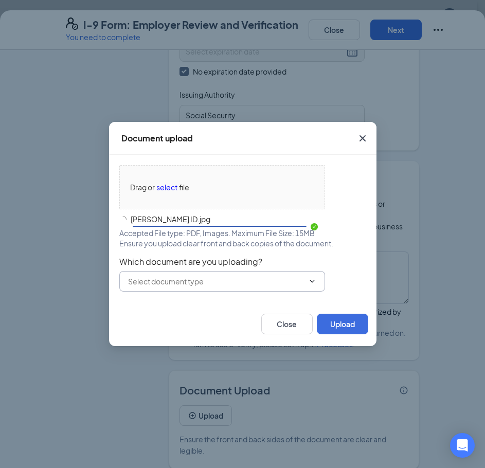
click at [179, 279] on input "text" at bounding box center [216, 281] width 176 height 11
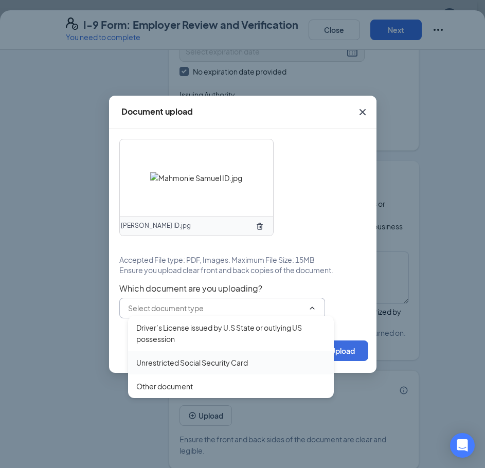
drag, startPoint x: 197, startPoint y: 326, endPoint x: 202, endPoint y: 332, distance: 7.6
click at [197, 329] on div "Driver’s License issued by U.S State or outlying US possession" at bounding box center [230, 333] width 189 height 23
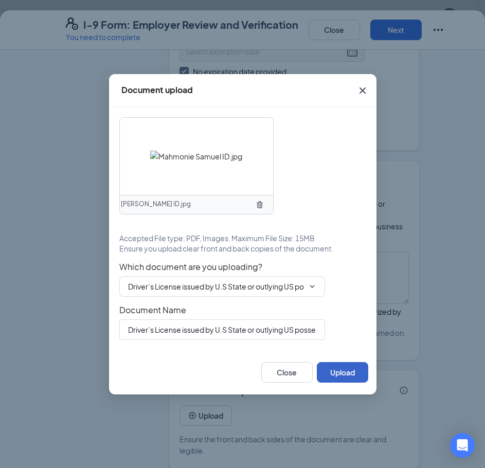
click at [341, 370] on button "Upload" at bounding box center [342, 372] width 51 height 21
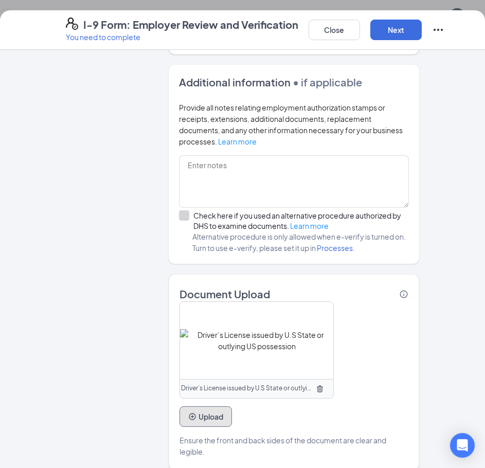
scroll to position [662, 0]
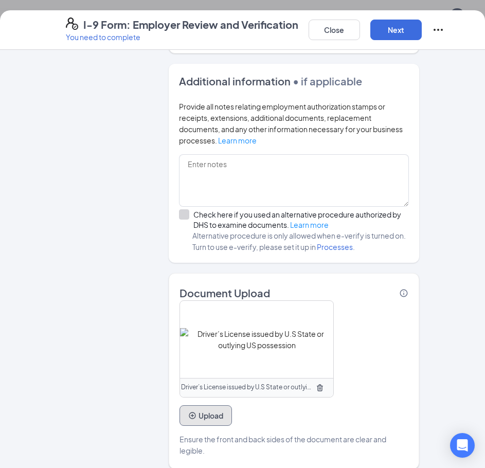
click at [194, 405] on button "Upload" at bounding box center [205, 415] width 52 height 21
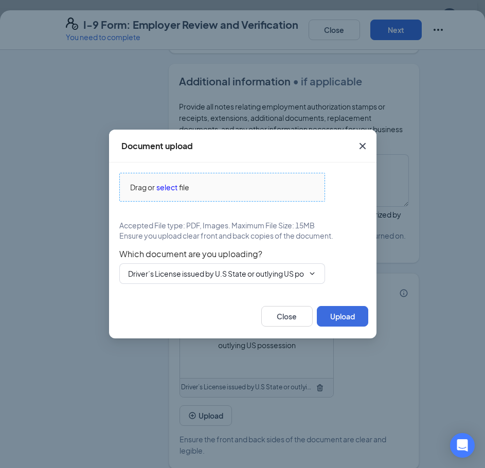
click at [167, 183] on span "select" at bounding box center [166, 187] width 21 height 11
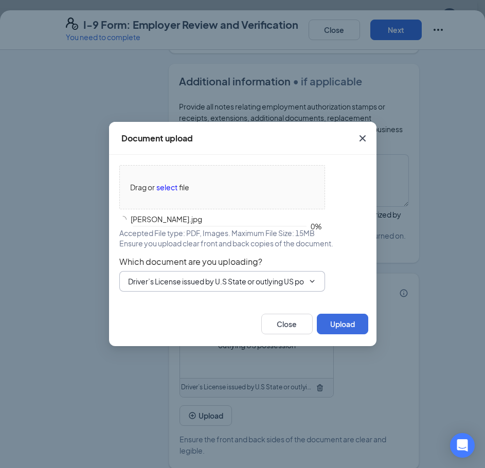
click at [216, 280] on input "Driver’s License issued by U.S State or outlying US possession" at bounding box center [216, 281] width 176 height 11
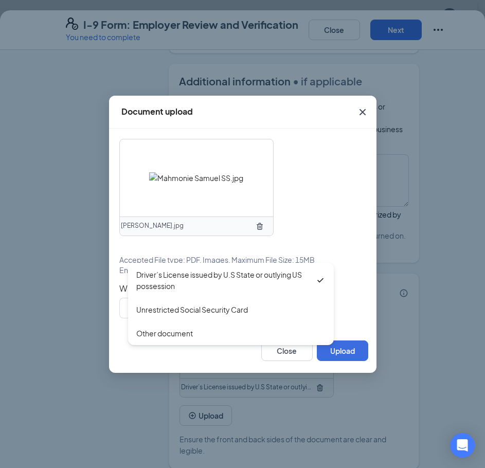
drag, startPoint x: 190, startPoint y: 312, endPoint x: 315, endPoint y: 343, distance: 128.6
click at [192, 314] on div "Unrestricted Social Security Card" at bounding box center [192, 309] width 112 height 11
type input "Unrestricted Social Security Card"
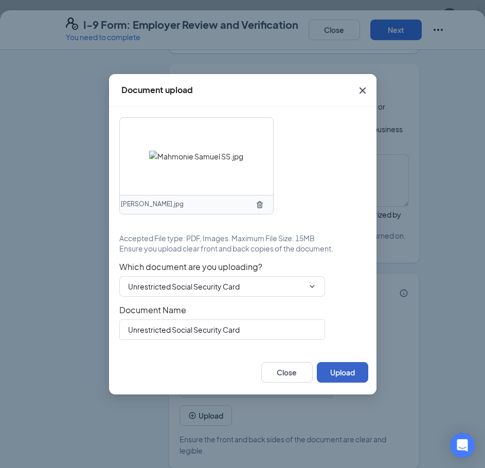
click at [348, 372] on button "Upload" at bounding box center [342, 372] width 51 height 21
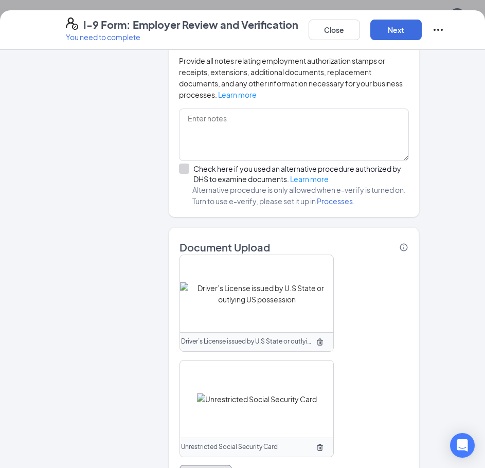
scroll to position [768, 0]
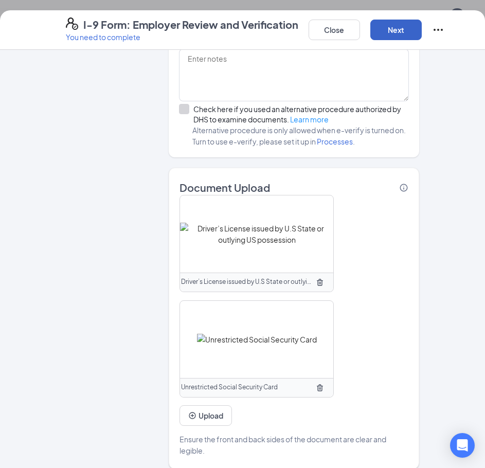
click at [389, 40] on button "Next" at bounding box center [395, 30] width 51 height 21
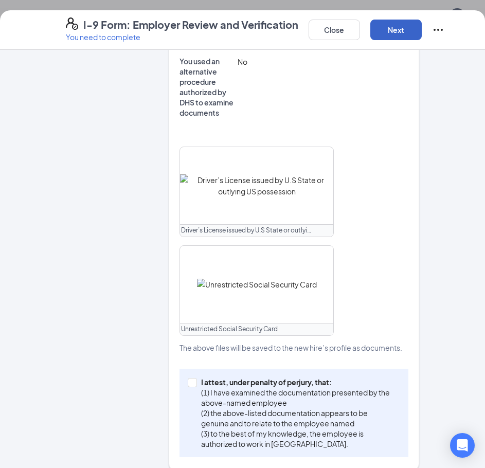
scroll to position [309, 0]
click at [192, 378] on span at bounding box center [192, 382] width 9 height 9
click at [192, 378] on input "I attest, under penalty of [PERSON_NAME], that: (1) I have examined the documen…" at bounding box center [191, 381] width 7 height 7
checkbox input "true"
click at [406, 24] on button "Next" at bounding box center [395, 30] width 51 height 21
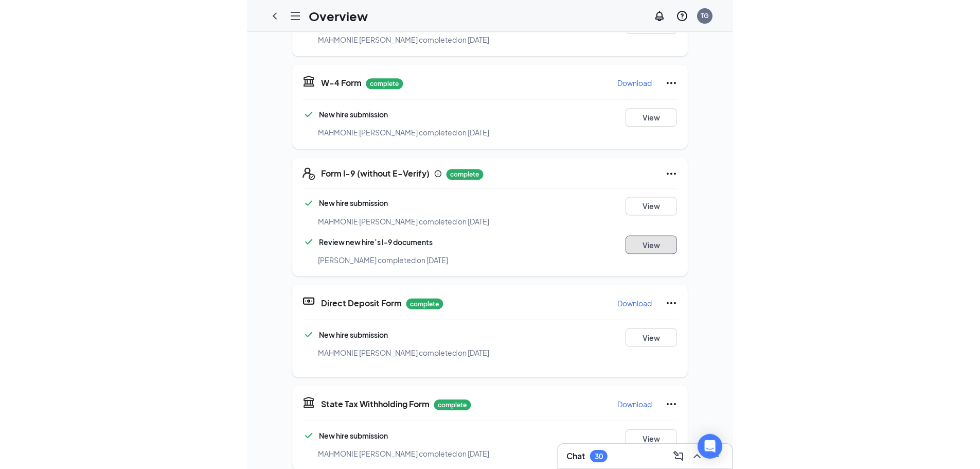
scroll to position [281, 0]
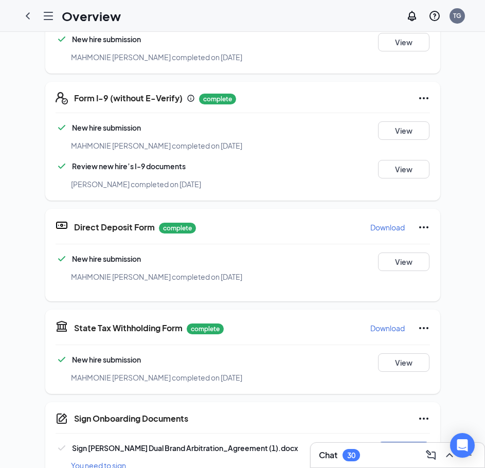
click at [383, 442] on button "Sign" at bounding box center [403, 451] width 51 height 19
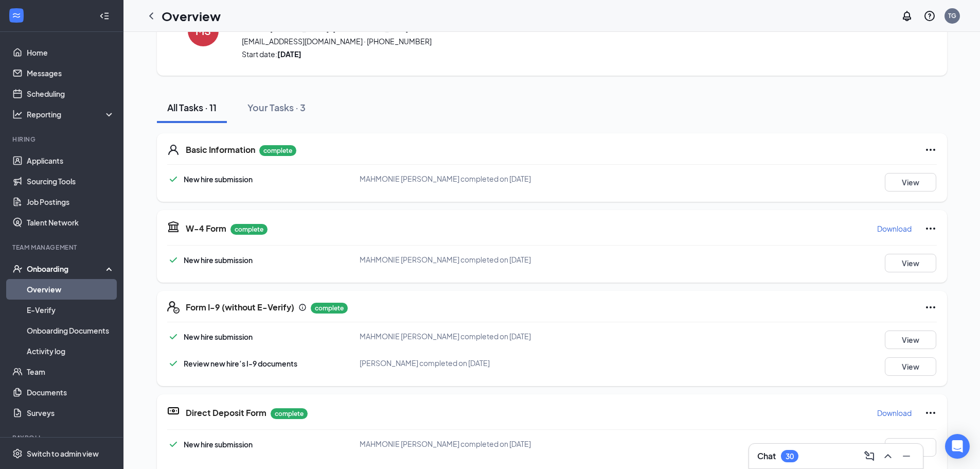
scroll to position [0, 0]
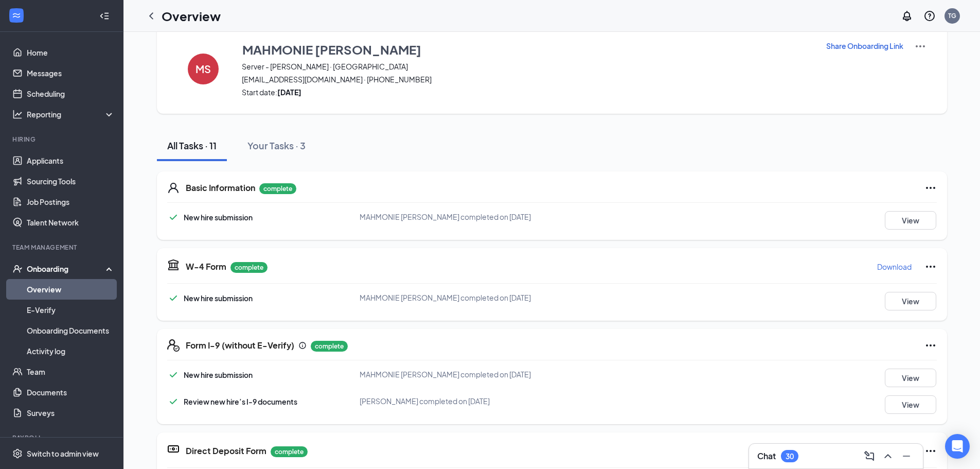
click at [55, 291] on link "Overview" at bounding box center [71, 289] width 88 height 21
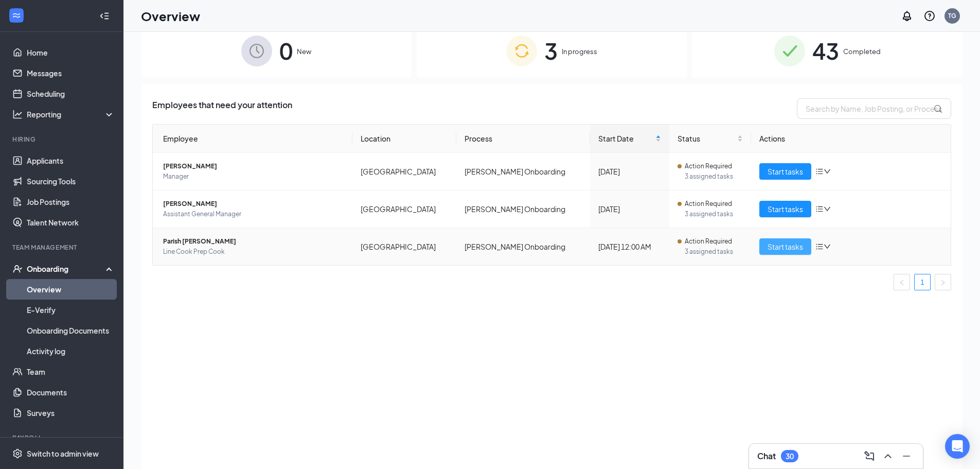
click at [789, 244] on span "Start tasks" at bounding box center [784, 246] width 35 height 11
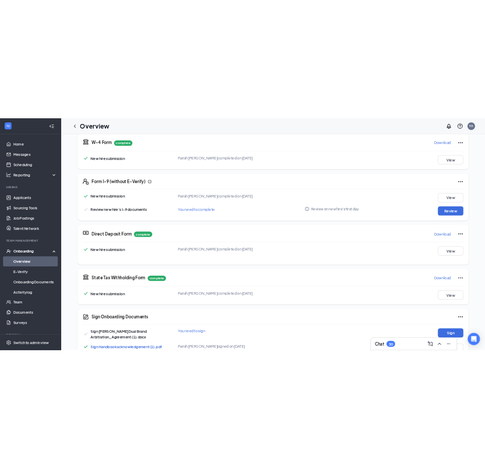
scroll to position [257, 0]
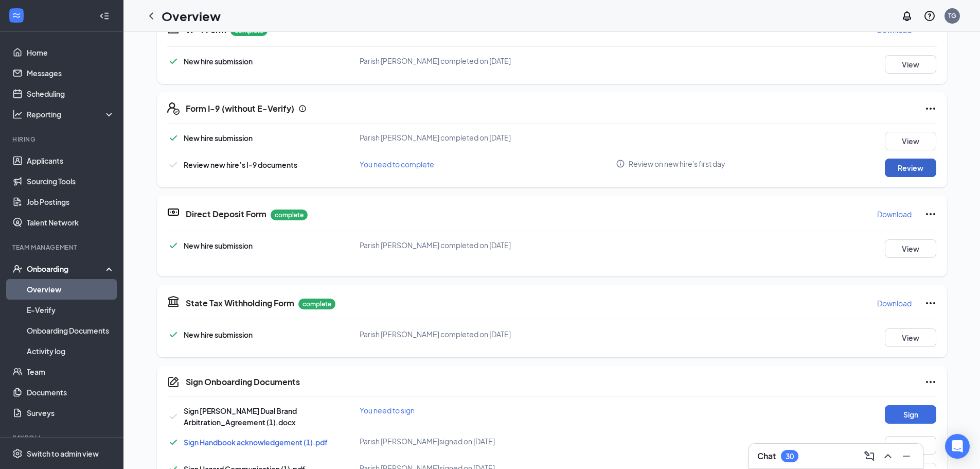
click at [903, 169] on button "Review" at bounding box center [910, 167] width 51 height 19
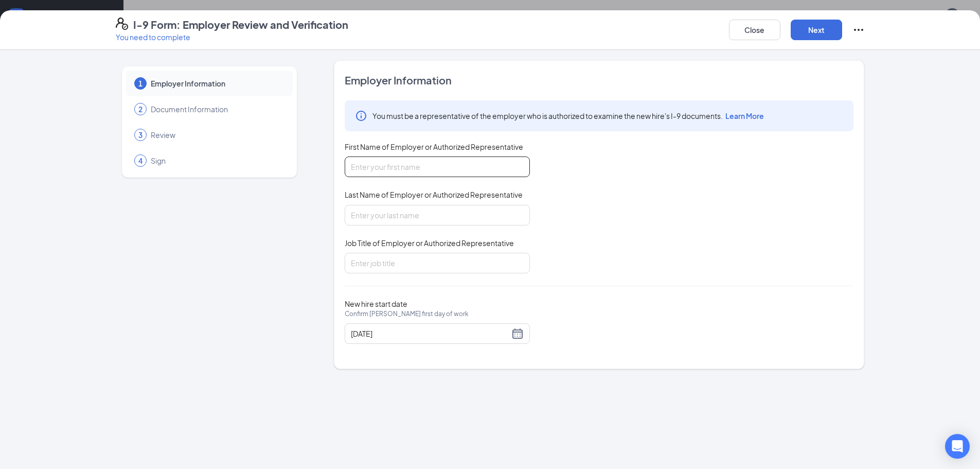
click at [390, 170] on input "First Name of Employer or Authorized Representative" at bounding box center [437, 166] width 185 height 21
type input "[PERSON_NAME]"
click at [401, 258] on input "Job Title of Employer or Authorized Representative" at bounding box center [437, 263] width 185 height 21
type input "General Manager"
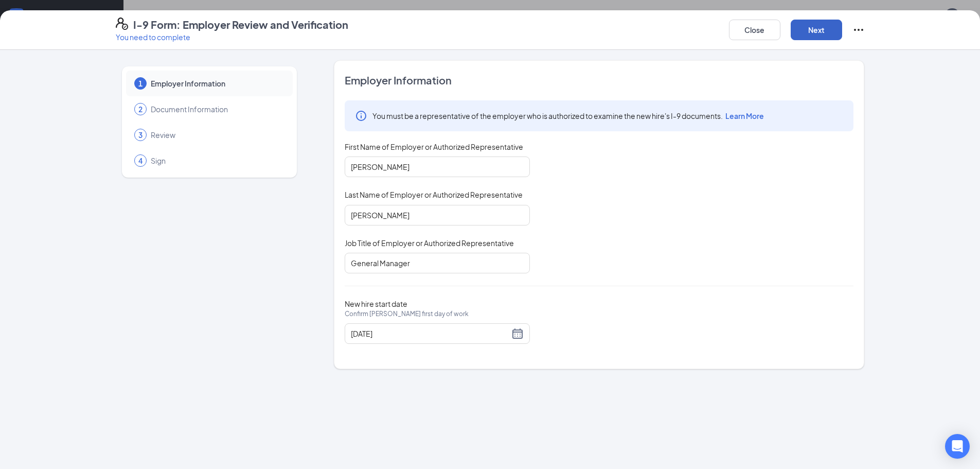
click at [817, 31] on button "Next" at bounding box center [815, 30] width 51 height 21
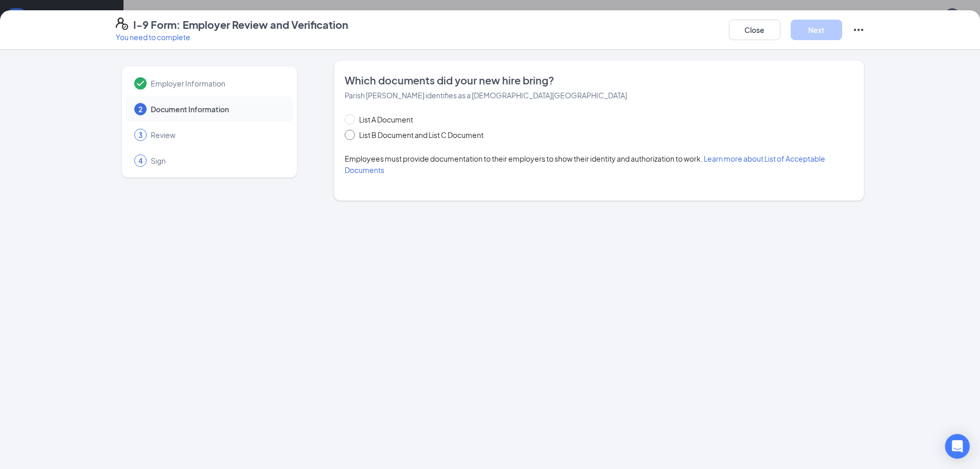
click at [354, 136] on span at bounding box center [350, 135] width 10 height 10
click at [352, 136] on input "List B Document and List C Document" at bounding box center [348, 133] width 7 height 7
radio input "true"
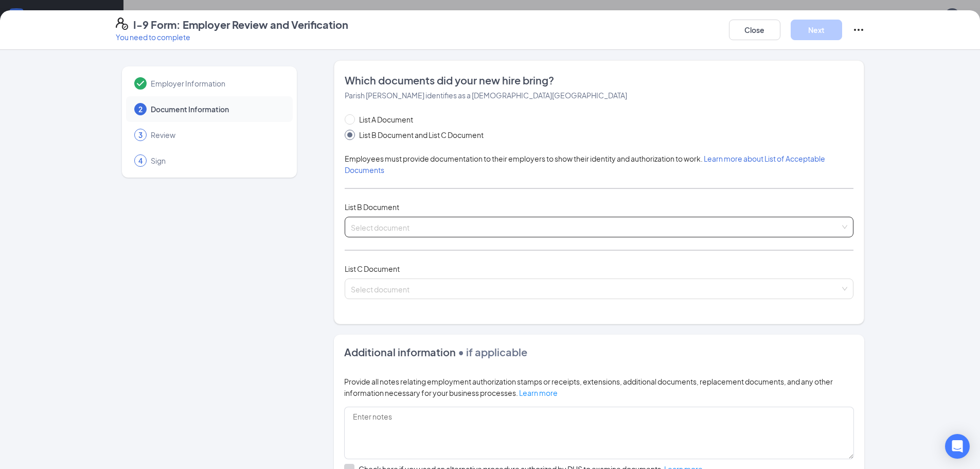
click at [403, 227] on input "search" at bounding box center [595, 224] width 489 height 15
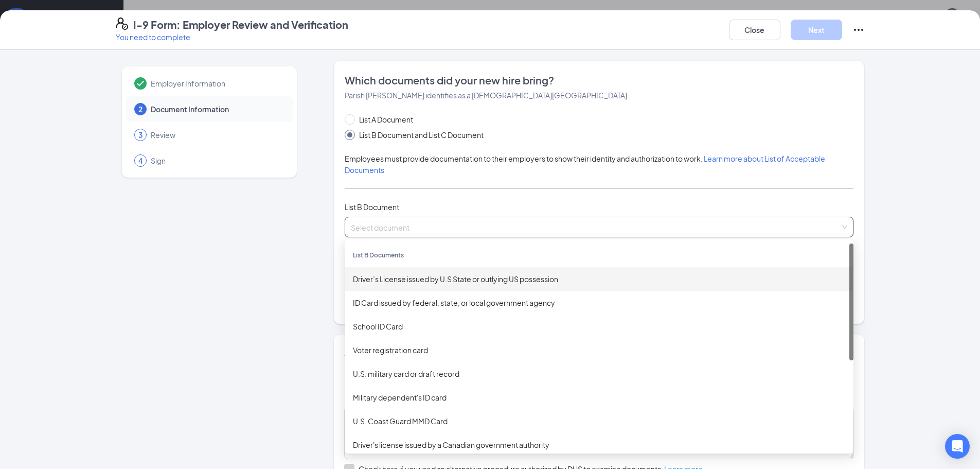
drag, startPoint x: 389, startPoint y: 280, endPoint x: 409, endPoint y: 301, distance: 28.4
click at [390, 282] on div "Driver’s License issued by U.S State or outlying US possession" at bounding box center [599, 278] width 492 height 11
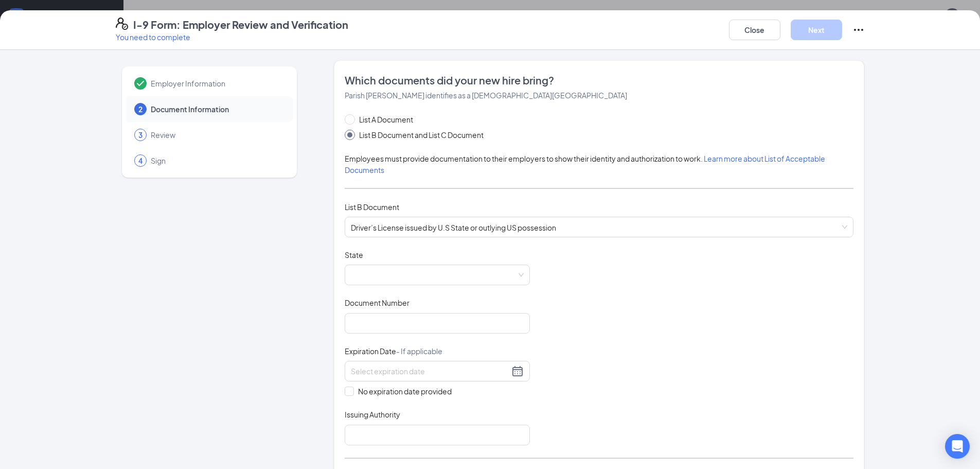
click at [672, 393] on div "Document Title Driver’s License issued by U.S State or outlying US possession S…" at bounding box center [599, 346] width 509 height 195
click at [636, 286] on div "Document Title Driver’s License issued by U.S State or outlying US possession S…" at bounding box center [599, 346] width 509 height 195
